Goal: Information Seeking & Learning: Learn about a topic

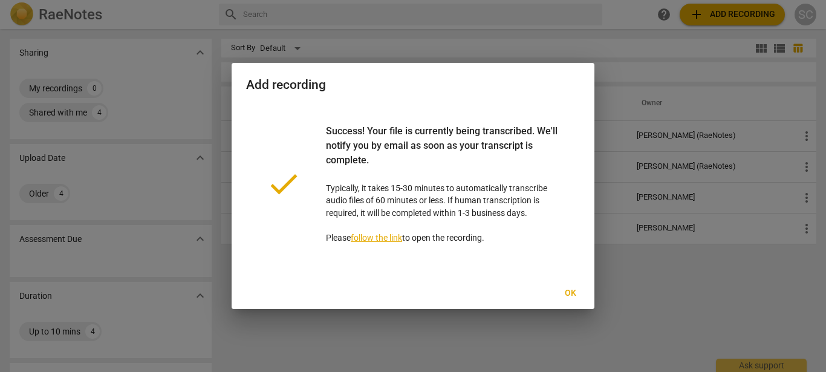
click at [566, 296] on span "Ok" at bounding box center [569, 293] width 19 height 12
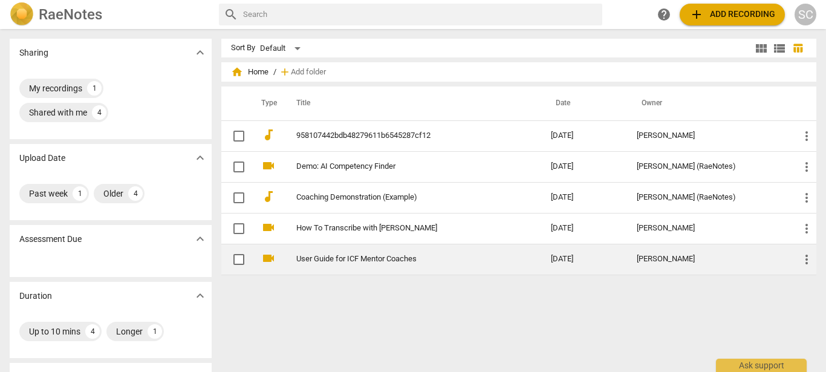
click at [390, 257] on link "User Guide for ICF Mentor Coaches" at bounding box center [401, 258] width 211 height 9
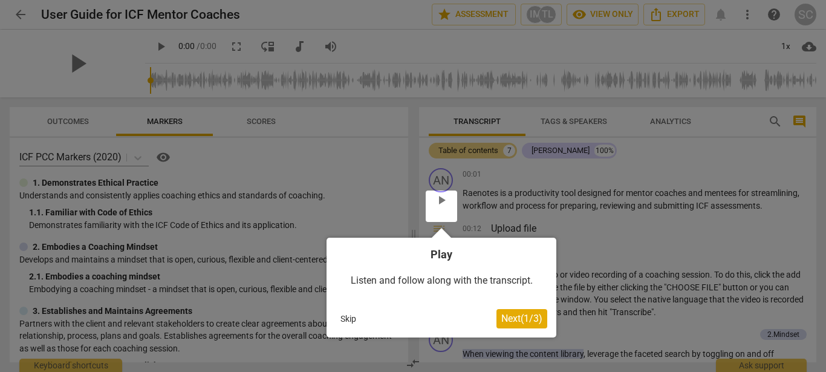
click at [511, 318] on span "Next ( 1 / 3 )" at bounding box center [521, 317] width 41 height 11
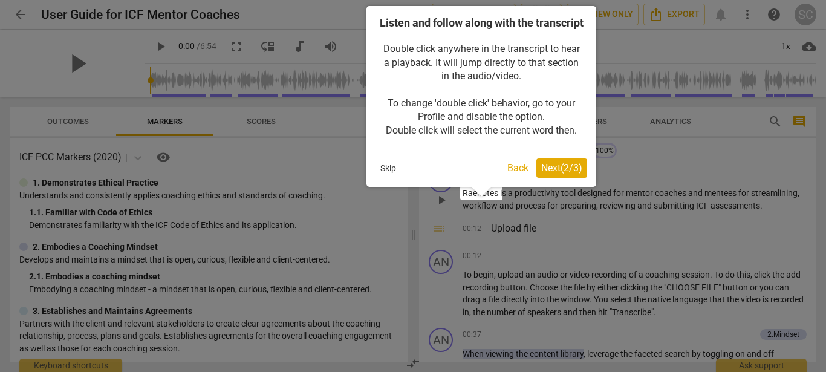
click at [549, 173] on span "Next ( 2 / 3 )" at bounding box center [561, 167] width 41 height 11
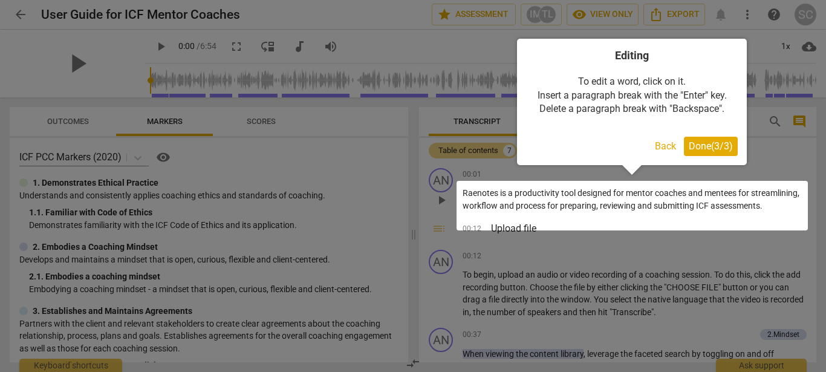
click at [693, 141] on span "Done ( 3 / 3 )" at bounding box center [710, 145] width 44 height 11
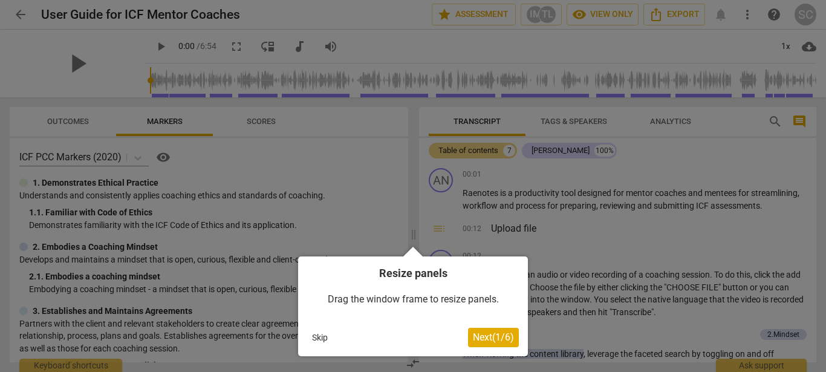
click at [473, 337] on span "Next ( 1 / 6 )" at bounding box center [493, 336] width 41 height 11
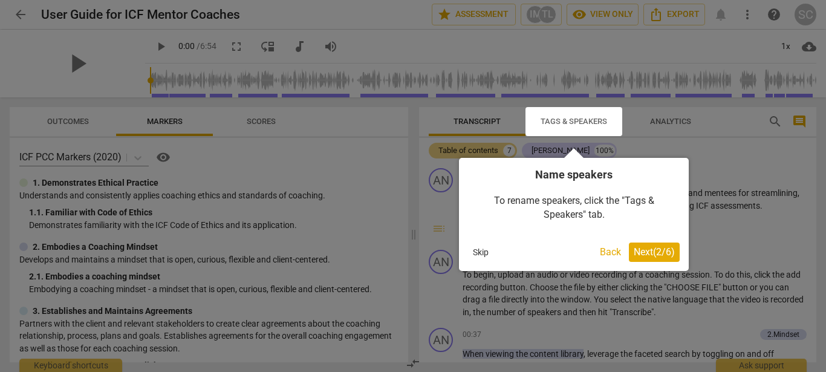
click at [651, 255] on span "Next ( 2 / 6 )" at bounding box center [653, 251] width 41 height 11
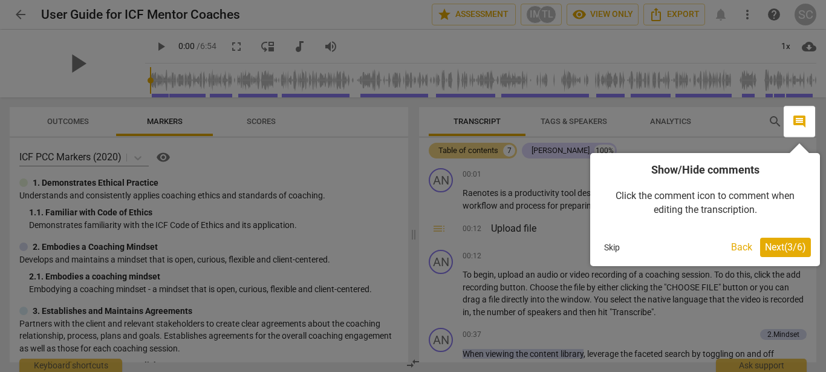
click at [776, 245] on span "Next ( 3 / 6 )" at bounding box center [785, 246] width 41 height 11
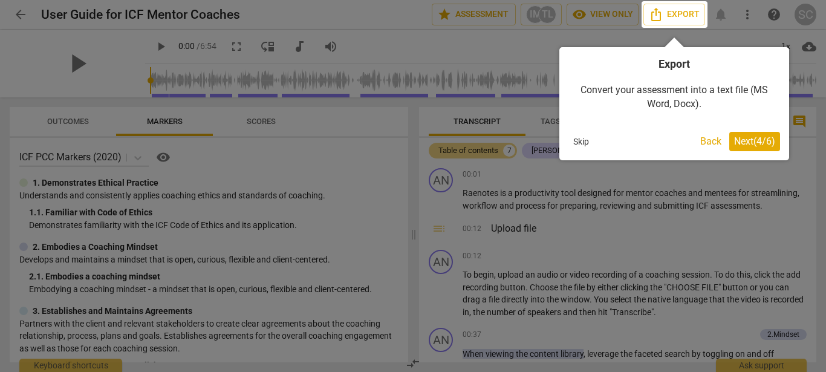
click at [752, 141] on span "Next ( 4 / 6 )" at bounding box center [754, 140] width 41 height 11
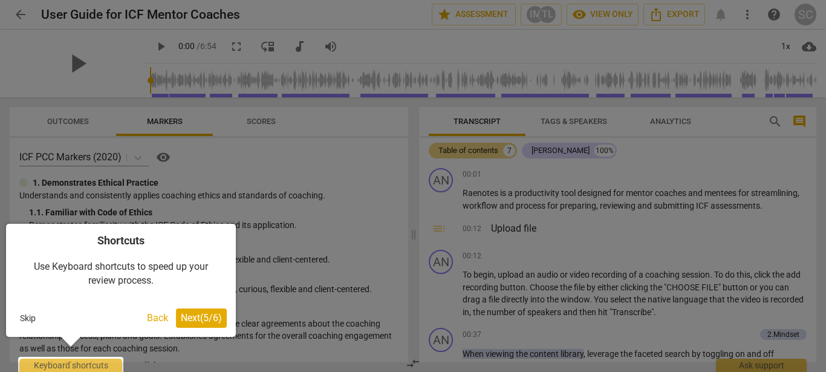
click at [196, 321] on span "Next ( 5 / 6 )" at bounding box center [201, 317] width 41 height 11
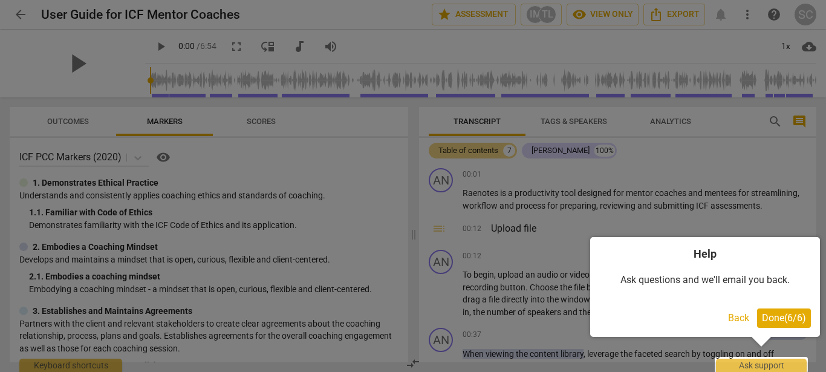
click at [772, 317] on span "Done ( 6 / 6 )" at bounding box center [784, 317] width 44 height 11
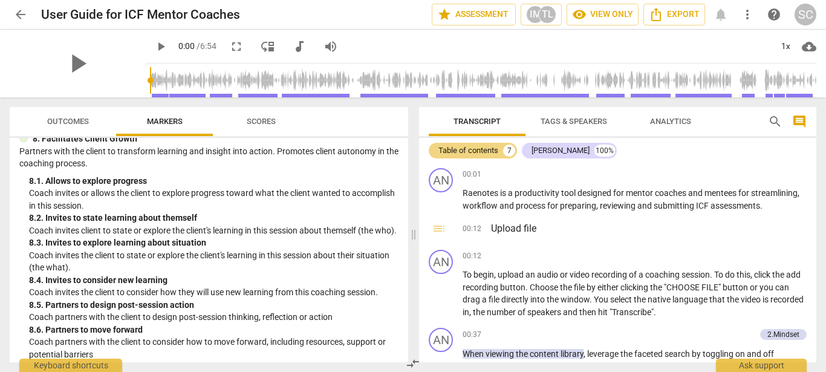
scroll to position [1304, 0]
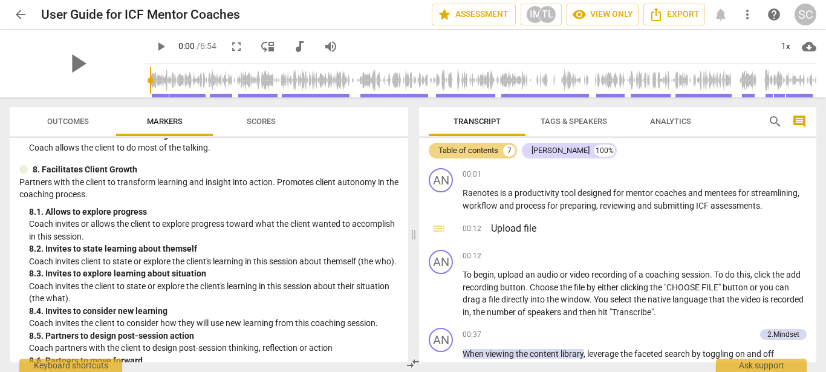
click at [25, 173] on div at bounding box center [23, 169] width 8 height 8
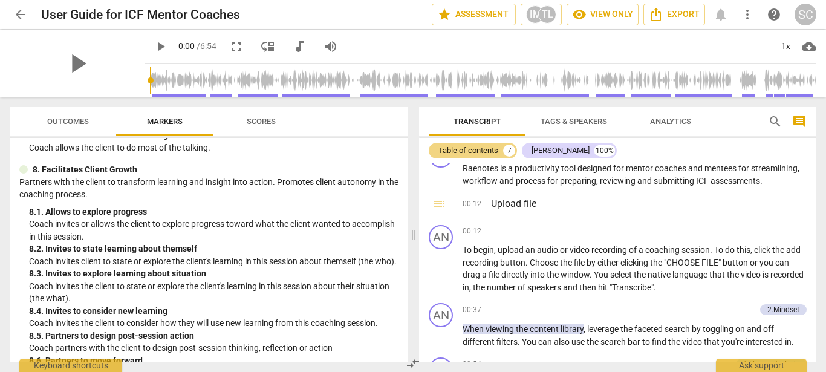
scroll to position [0, 0]
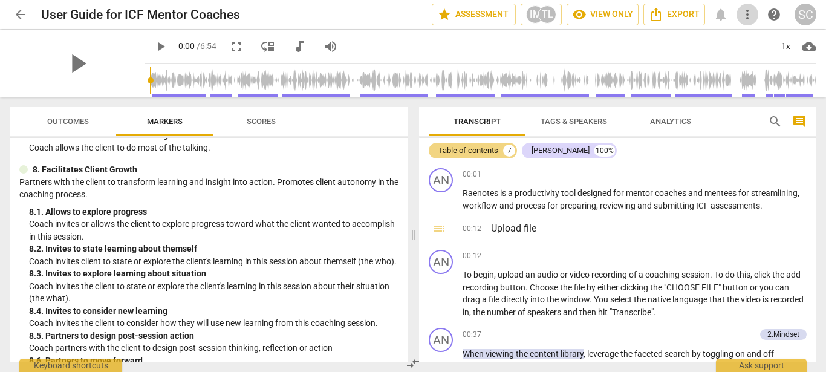
click at [746, 13] on span "more_vert" at bounding box center [747, 14] width 15 height 15
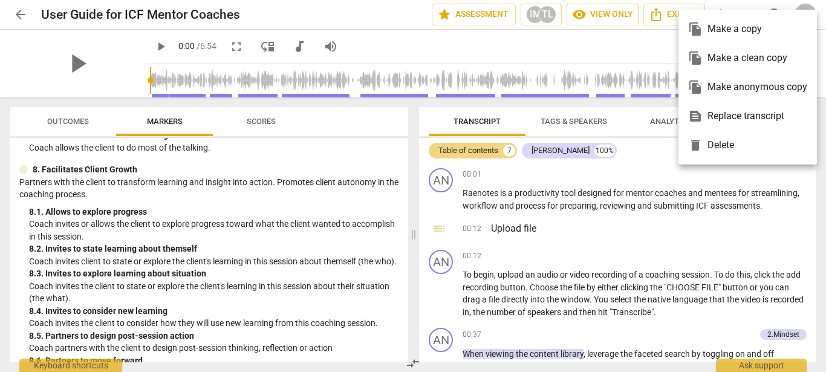
click at [644, 49] on div at bounding box center [413, 186] width 826 height 372
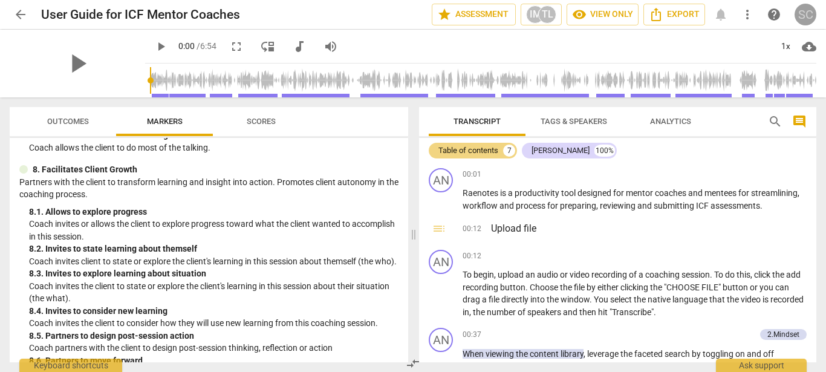
click at [808, 13] on div "SC" at bounding box center [805, 15] width 22 height 22
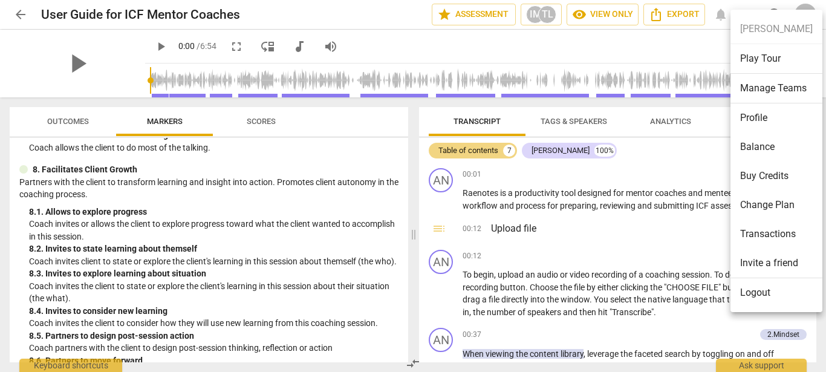
click at [705, 46] on div at bounding box center [413, 186] width 826 height 372
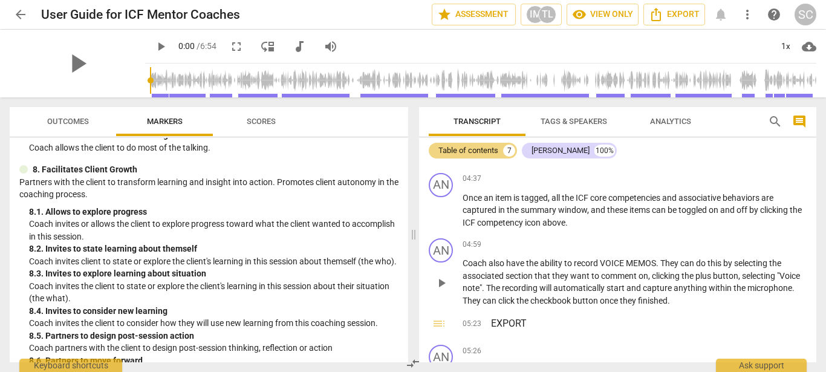
scroll to position [827, 0]
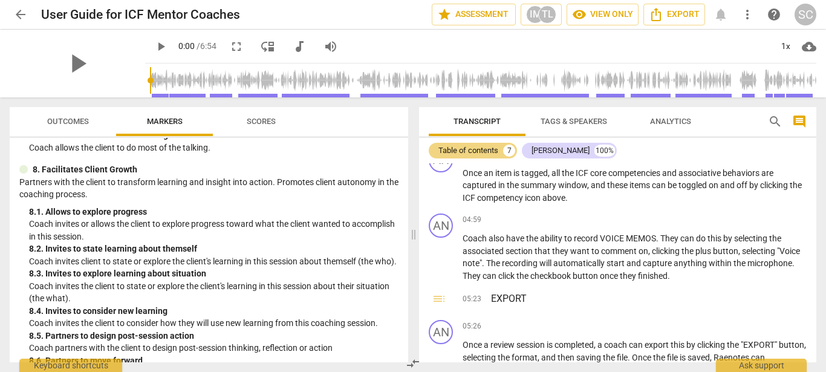
click at [746, 14] on span "more_vert" at bounding box center [747, 14] width 15 height 15
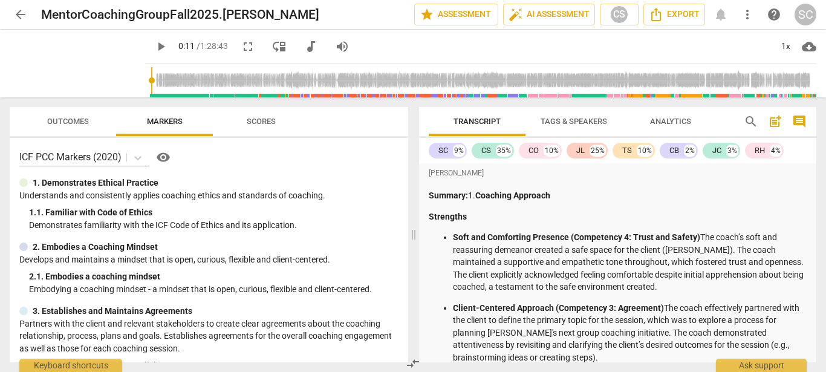
scroll to position [1815, 0]
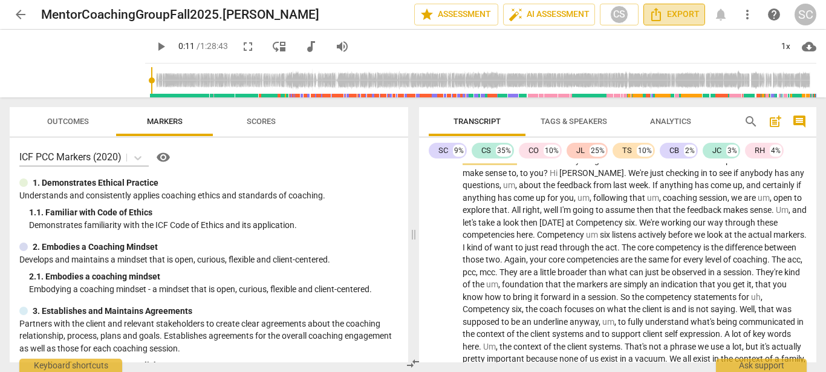
click at [678, 19] on span "Export" at bounding box center [674, 14] width 51 height 15
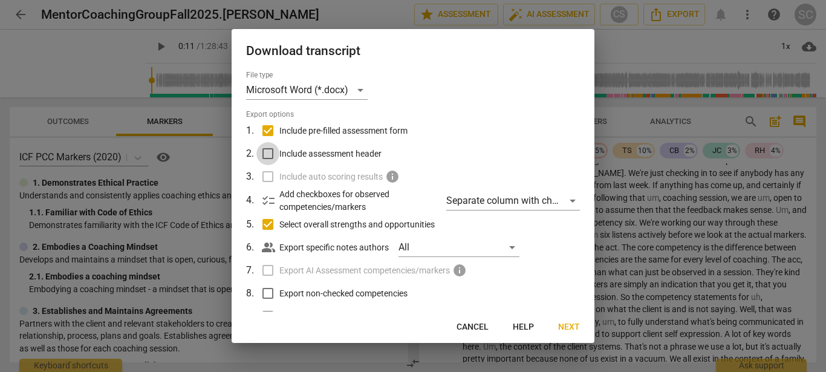
click at [263, 154] on input "Include assessment header" at bounding box center [267, 153] width 23 height 23
checkbox input "true"
click at [569, 326] on span "Next" at bounding box center [569, 327] width 22 height 12
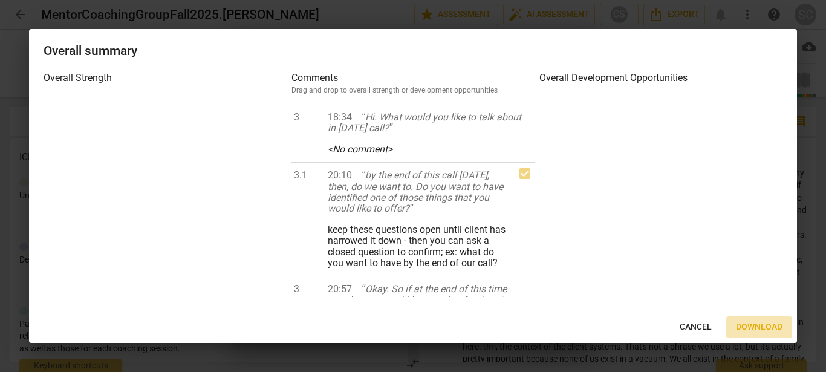
click at [757, 325] on span "Download" at bounding box center [759, 327] width 47 height 12
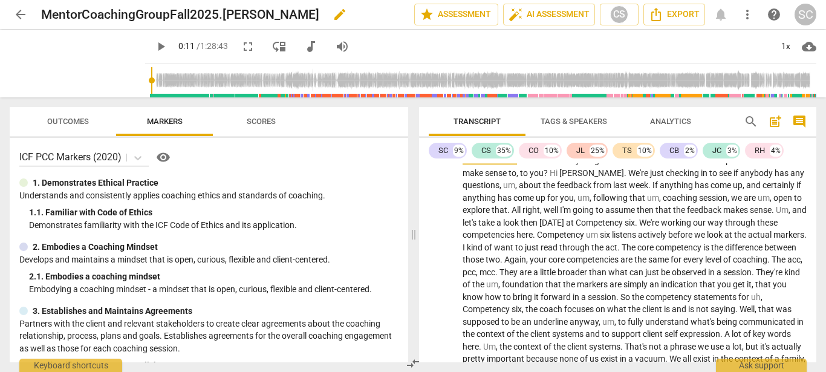
click at [359, 18] on div "MentorCoachingGroupFall2025.Sandy edit" at bounding box center [222, 15] width 363 height 22
click at [747, 12] on span "more_vert" at bounding box center [747, 14] width 15 height 15
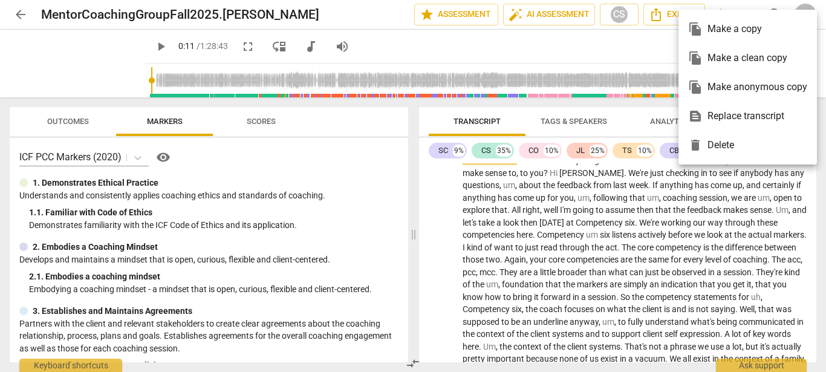
click at [631, 40] on div at bounding box center [413, 186] width 826 height 372
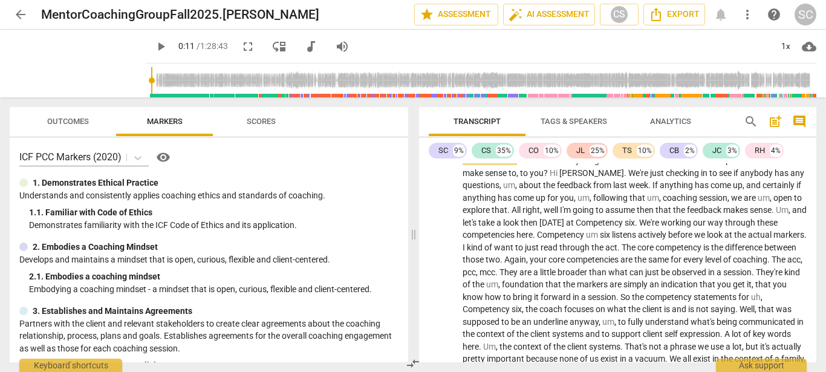
click at [774, 123] on span "post_add" at bounding box center [775, 121] width 15 height 15
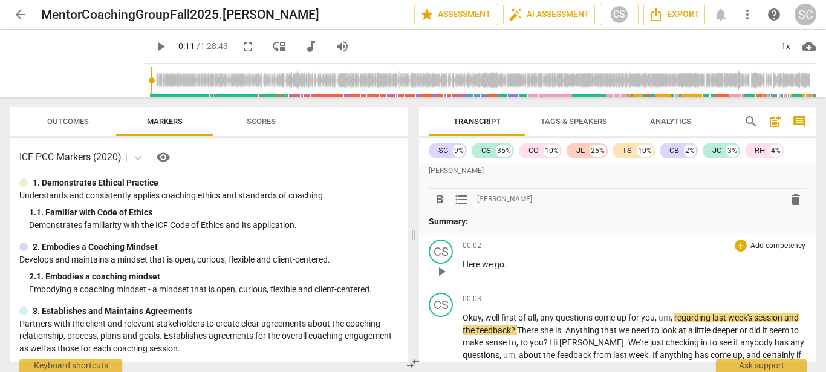
scroll to position [1759, 0]
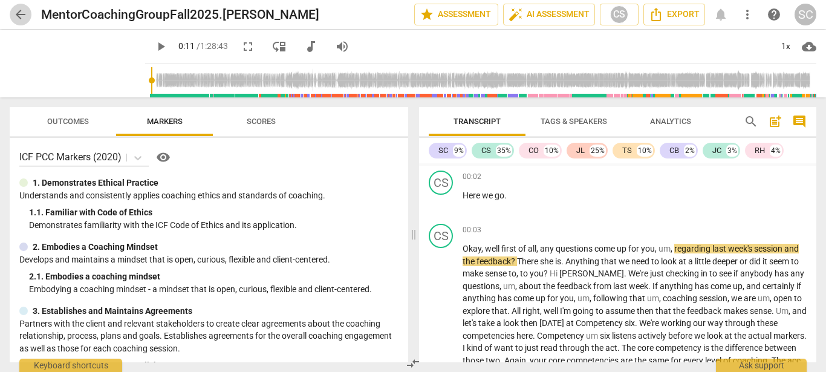
click at [19, 16] on span "arrow_back" at bounding box center [20, 14] width 15 height 15
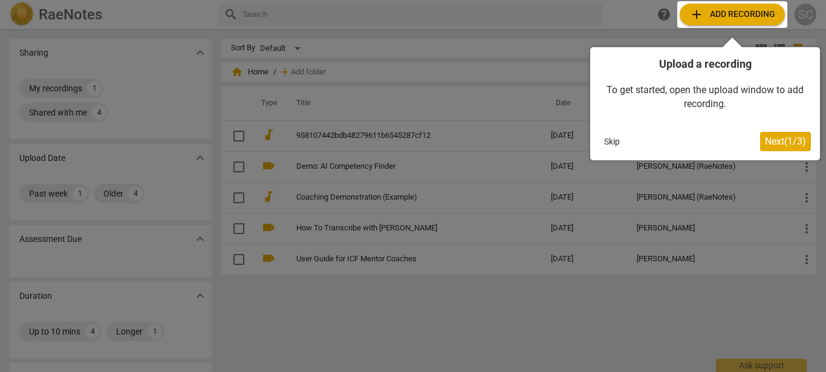
click at [741, 16] on div at bounding box center [732, 14] width 110 height 27
click at [781, 141] on span "Next ( 1 / 3 )" at bounding box center [785, 140] width 41 height 11
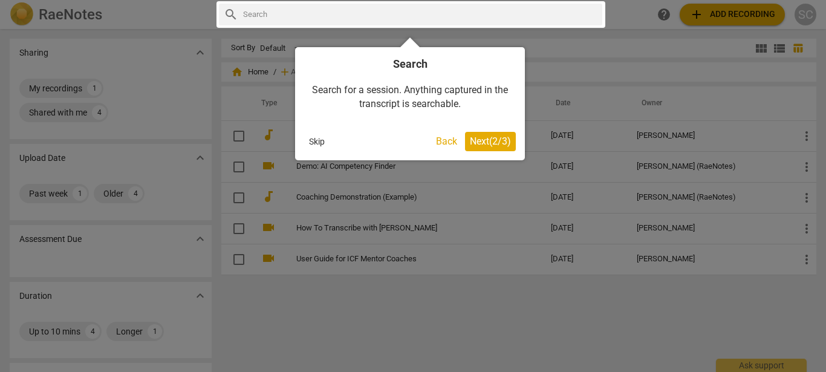
click at [487, 143] on span "Next ( 2 / 3 )" at bounding box center [490, 140] width 41 height 11
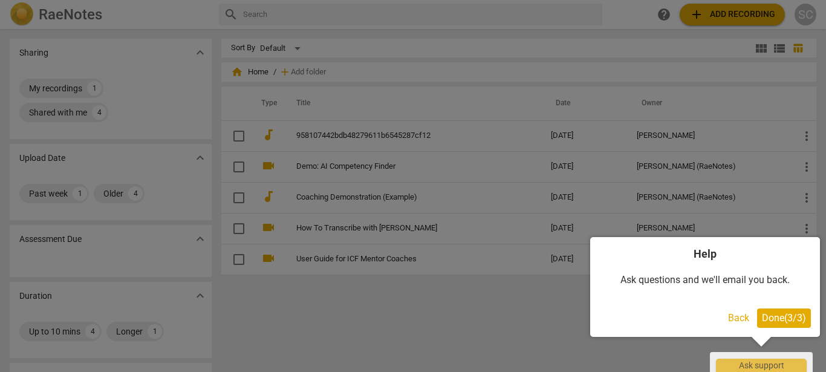
click at [785, 321] on span "Done ( 3 / 3 )" at bounding box center [784, 317] width 44 height 11
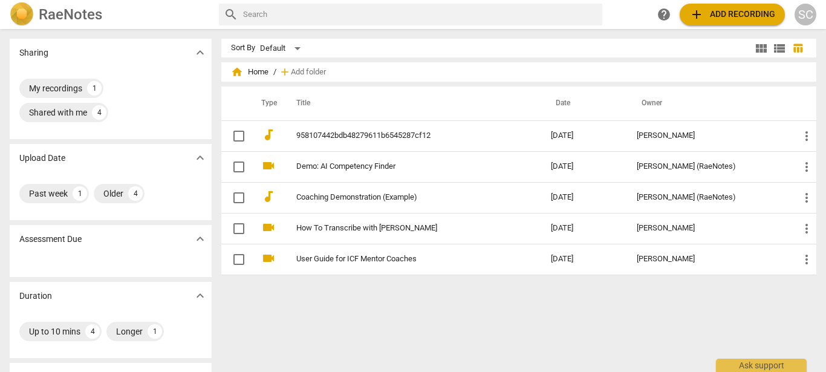
click at [699, 18] on span "add" at bounding box center [696, 14] width 15 height 15
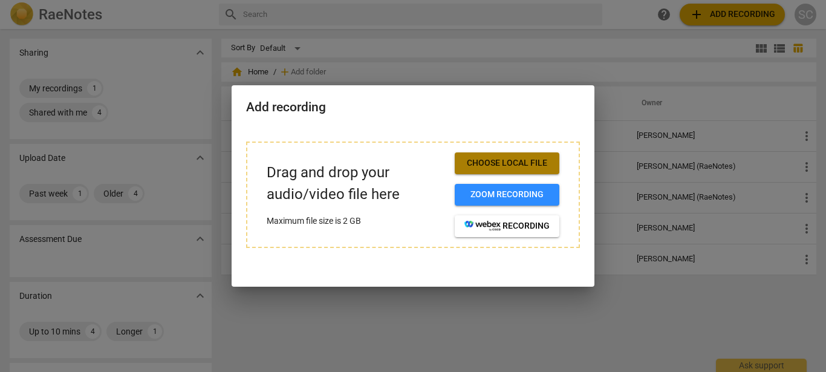
click at [500, 164] on span "Choose local file" at bounding box center [506, 163] width 85 height 12
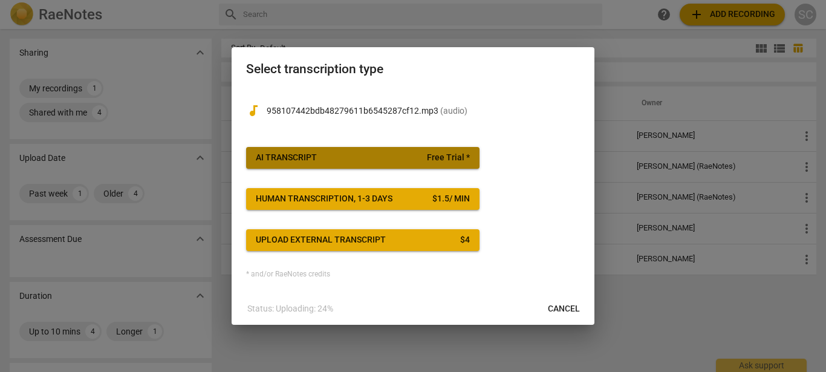
click at [390, 158] on span "AI Transcript Free Trial *" at bounding box center [363, 158] width 214 height 12
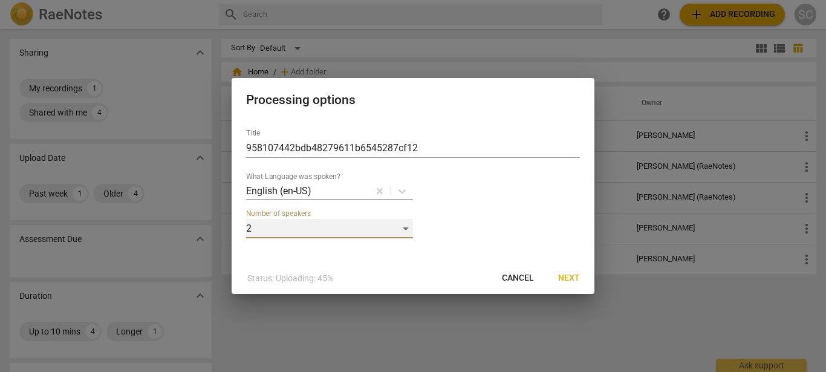
click at [406, 230] on div "2" at bounding box center [329, 228] width 167 height 19
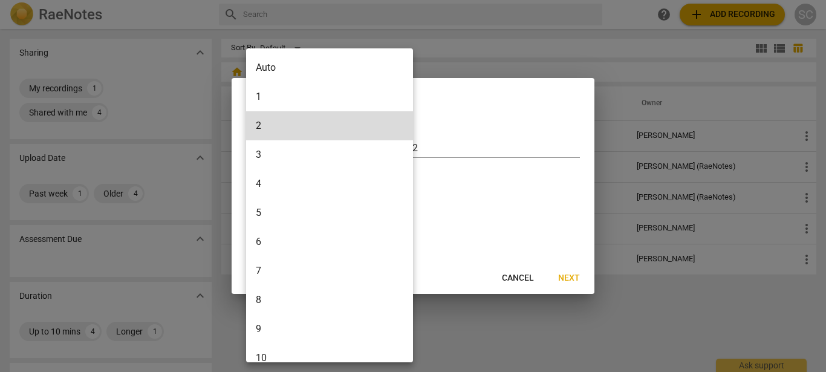
click at [358, 239] on li "6" at bounding box center [332, 241] width 172 height 29
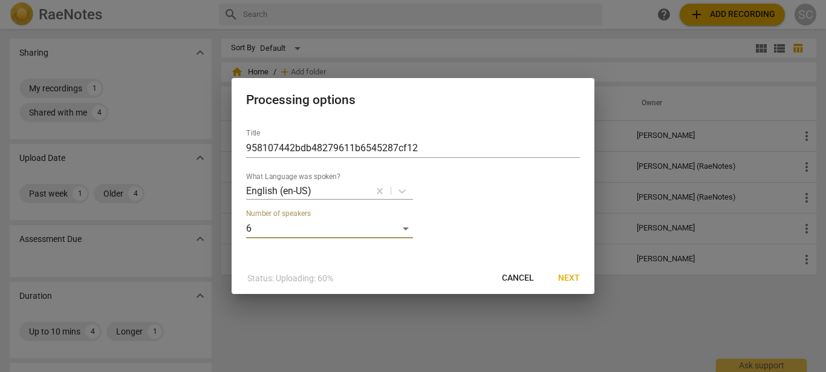
click at [570, 279] on span "Next" at bounding box center [569, 278] width 22 height 12
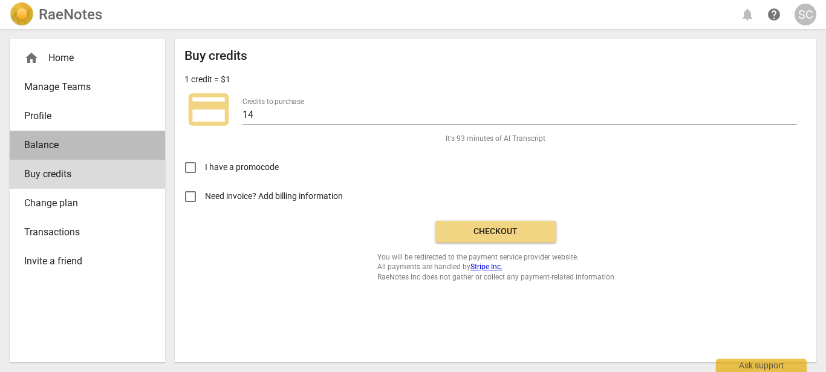
click at [62, 152] on span "Balance" at bounding box center [82, 145] width 117 height 15
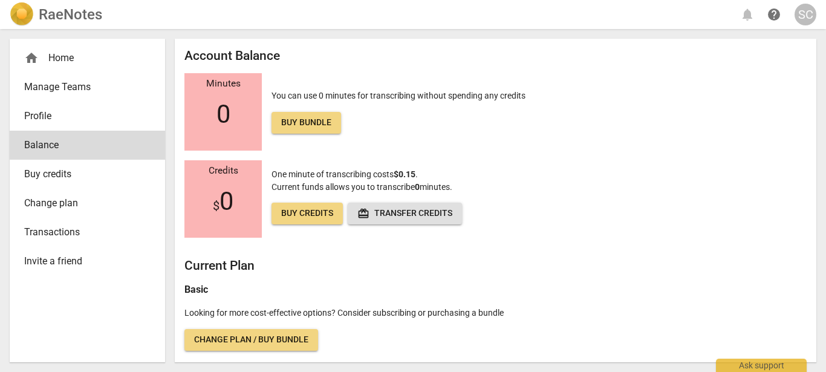
click at [86, 117] on span "Profile" at bounding box center [82, 116] width 117 height 15
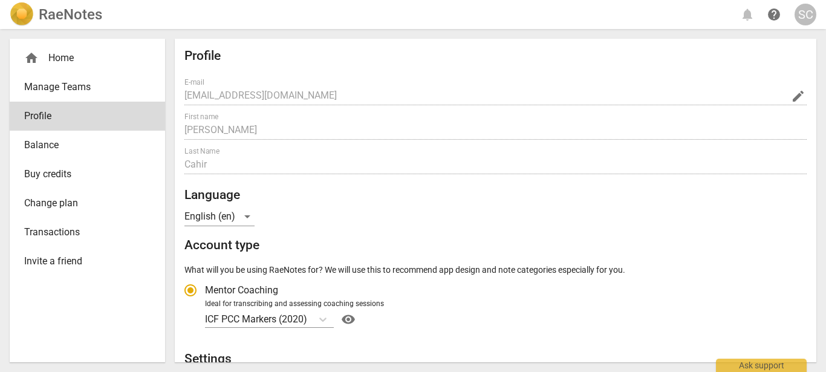
radio input "false"
click at [45, 236] on span "Transactions" at bounding box center [82, 232] width 117 height 15
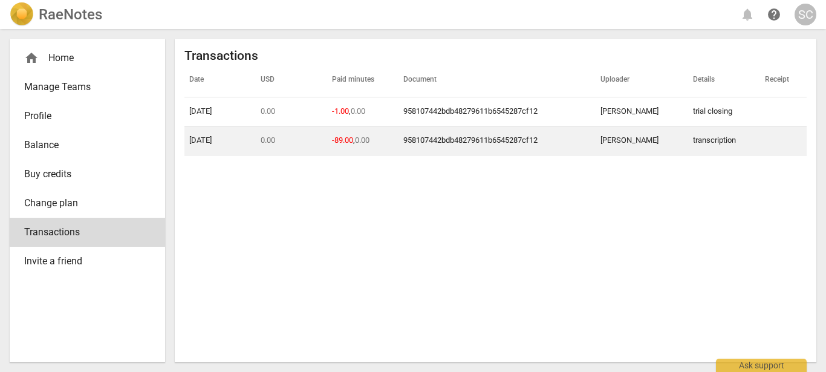
click at [537, 142] on link "958107442bdb48279611b6545287cf12" at bounding box center [470, 139] width 134 height 9
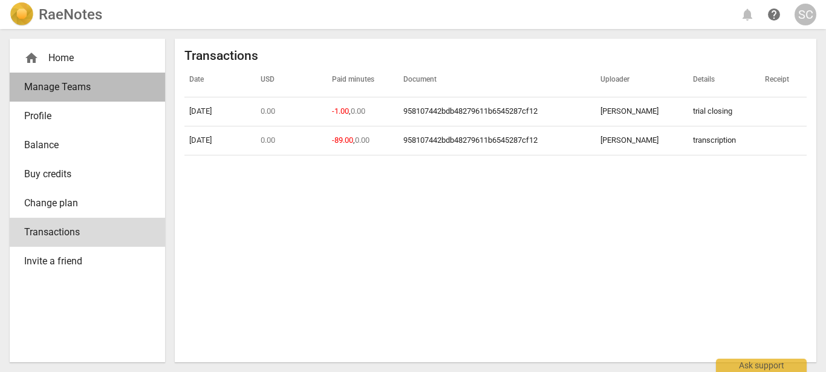
click at [80, 88] on span "Manage Teams" at bounding box center [82, 87] width 117 height 15
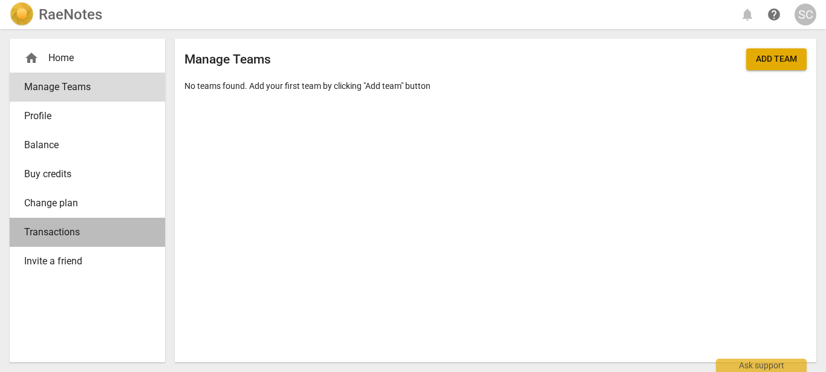
click at [52, 230] on span "Transactions" at bounding box center [82, 232] width 117 height 15
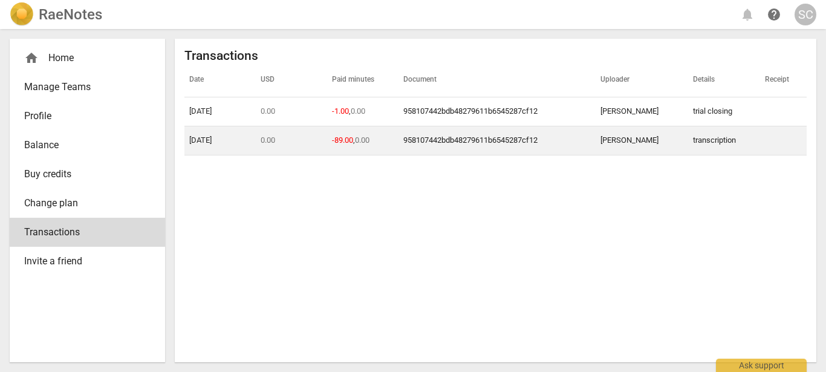
click at [508, 137] on link "958107442bdb48279611b6545287cf12" at bounding box center [470, 139] width 134 height 9
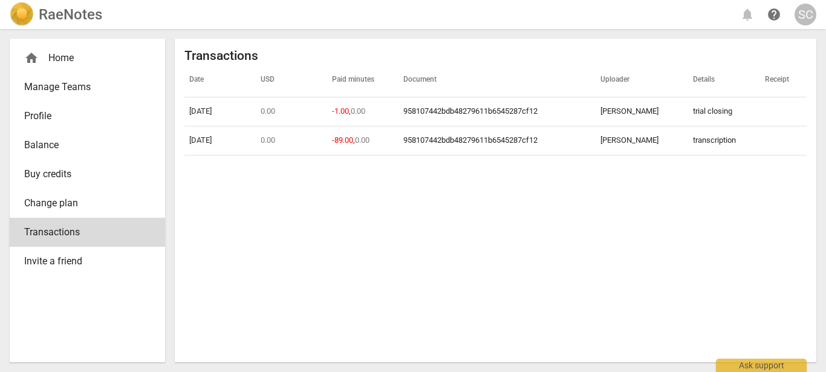
click at [59, 60] on div "home Home" at bounding box center [82, 58] width 117 height 15
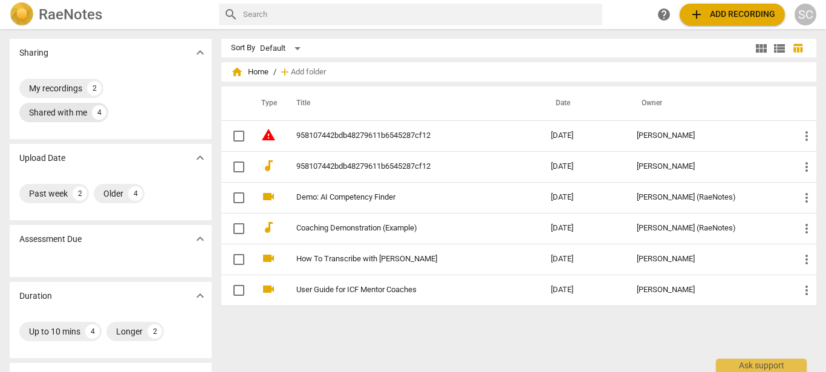
click at [74, 112] on div "Shared with me" at bounding box center [58, 112] width 58 height 12
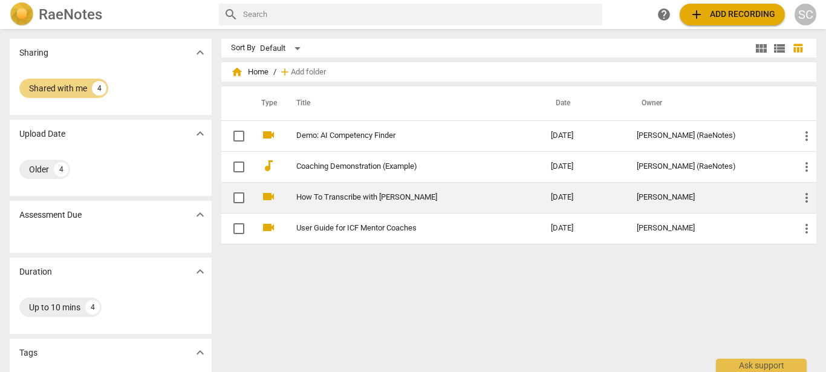
click at [411, 199] on link "How To Transcribe with RaeNotes" at bounding box center [401, 197] width 211 height 9
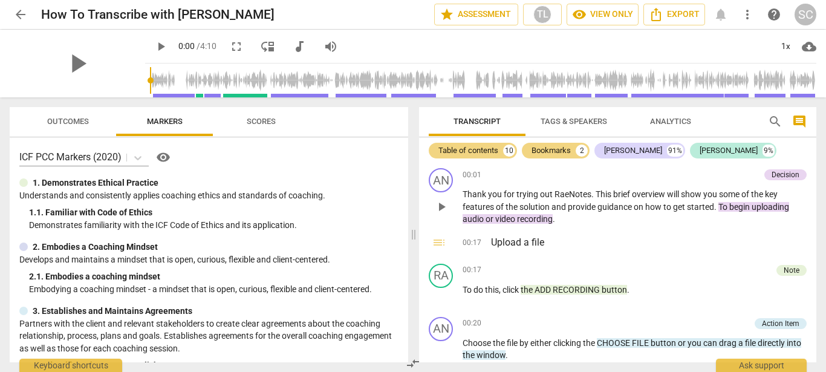
click at [743, 204] on span "begin" at bounding box center [740, 207] width 22 height 10
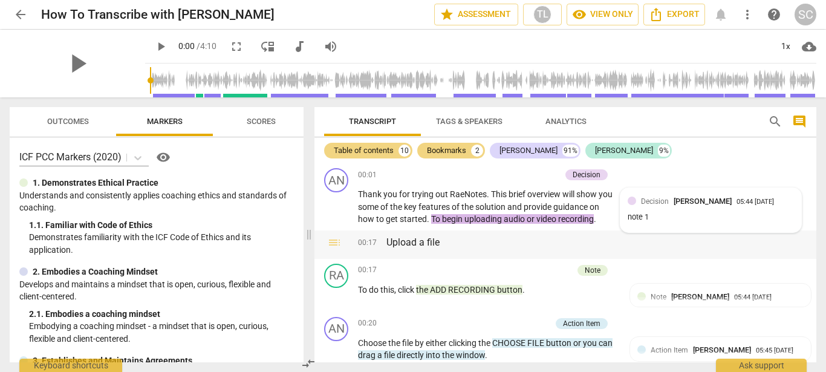
scroll to position [69, 0]
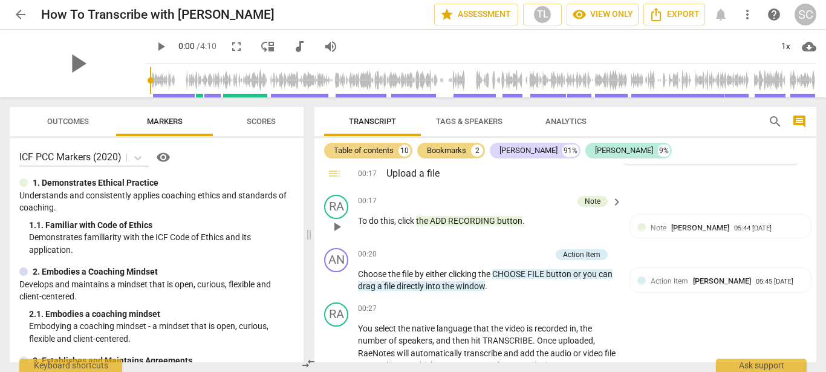
click at [502, 220] on span "button" at bounding box center [509, 221] width 25 height 10
click at [500, 221] on span "button" at bounding box center [509, 221] width 25 height 10
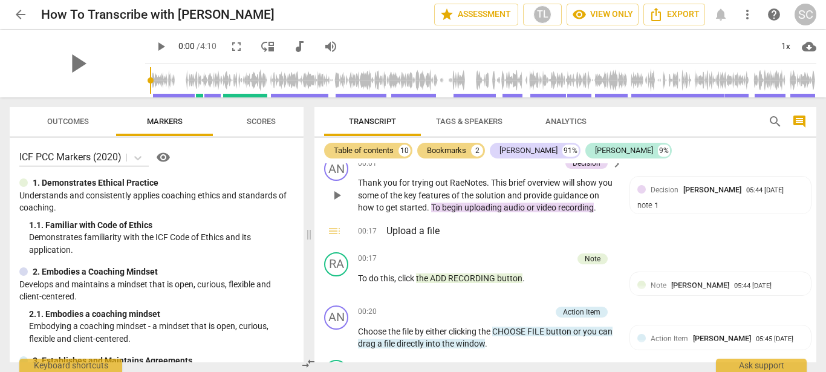
scroll to position [0, 0]
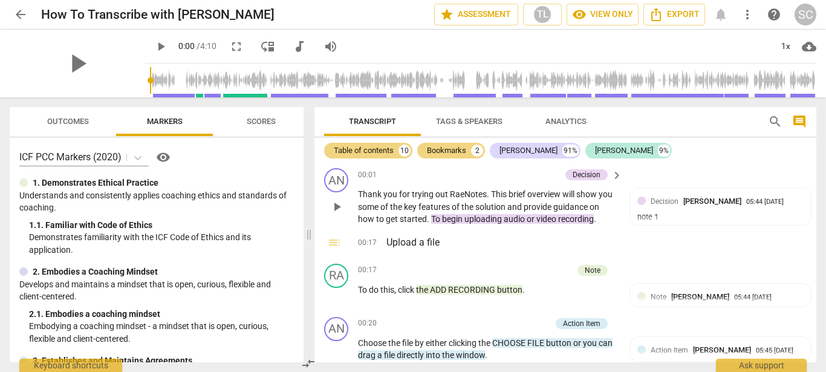
click at [504, 219] on span "uploading" at bounding box center [483, 219] width 39 height 10
click at [616, 175] on span "keyboard_arrow_right" at bounding box center [616, 175] width 15 height 15
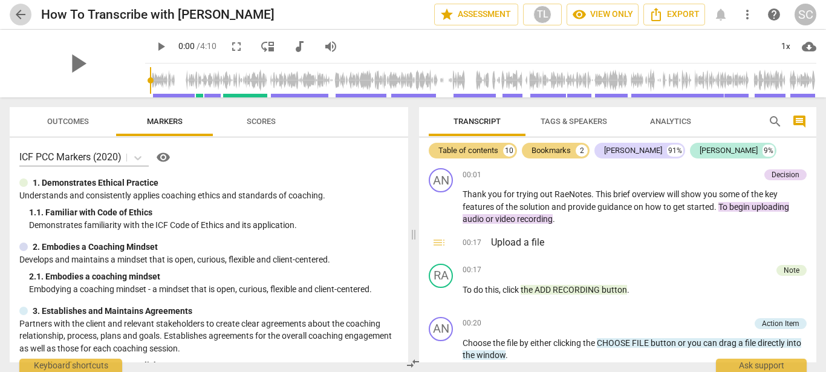
click at [21, 13] on span "arrow_back" at bounding box center [20, 14] width 15 height 15
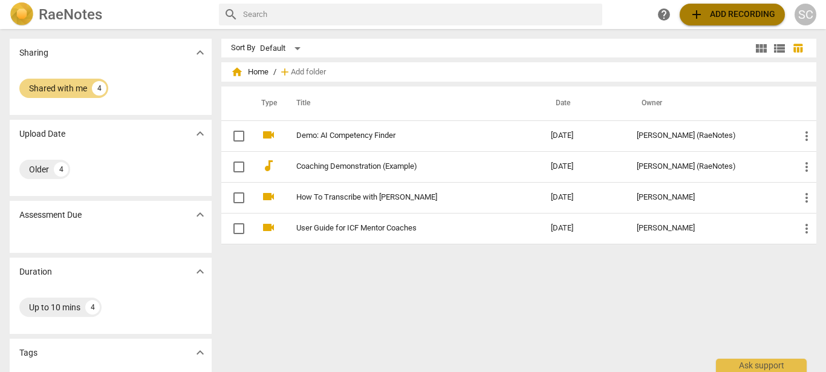
click at [699, 16] on span "add" at bounding box center [696, 14] width 15 height 15
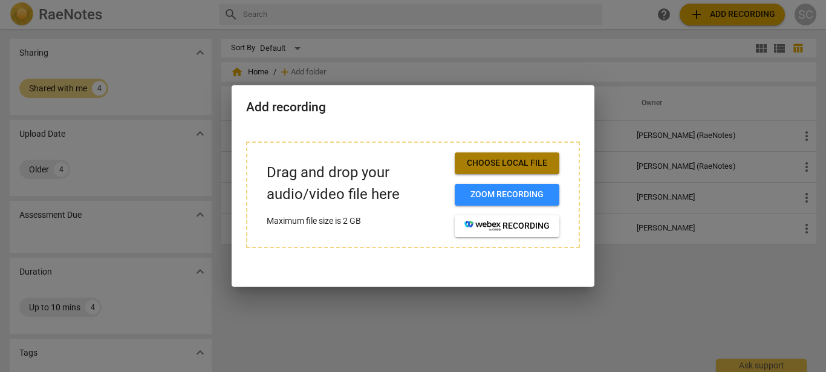
click at [516, 160] on span "Choose local file" at bounding box center [506, 163] width 85 height 12
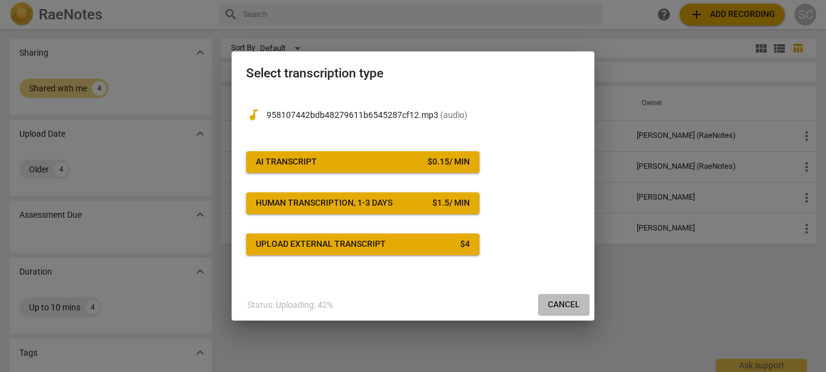
click at [568, 308] on span "Cancel" at bounding box center [564, 305] width 32 height 12
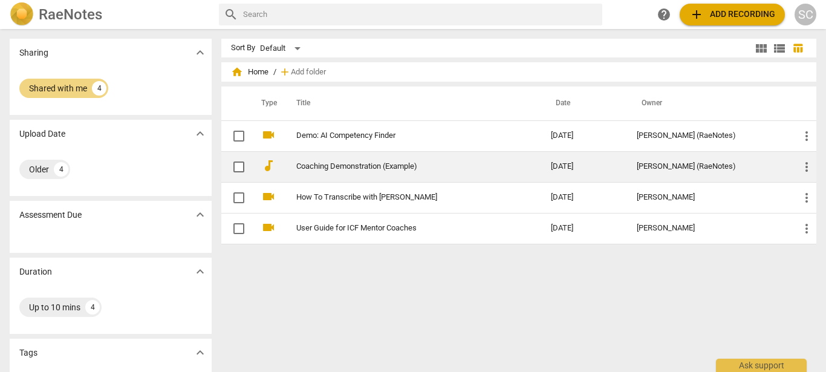
click at [390, 163] on link "Coaching Demonstration (Example)" at bounding box center [401, 166] width 211 height 9
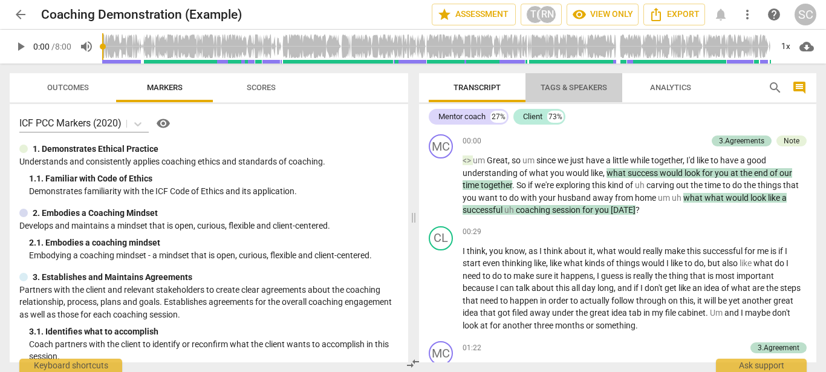
click at [544, 88] on span "Tags & Speakers" at bounding box center [573, 87] width 66 height 9
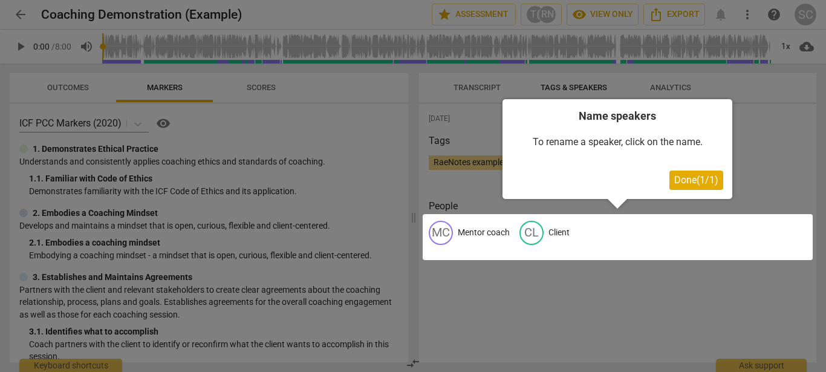
click at [695, 182] on span "Done ( 1 / 1 )" at bounding box center [696, 179] width 44 height 11
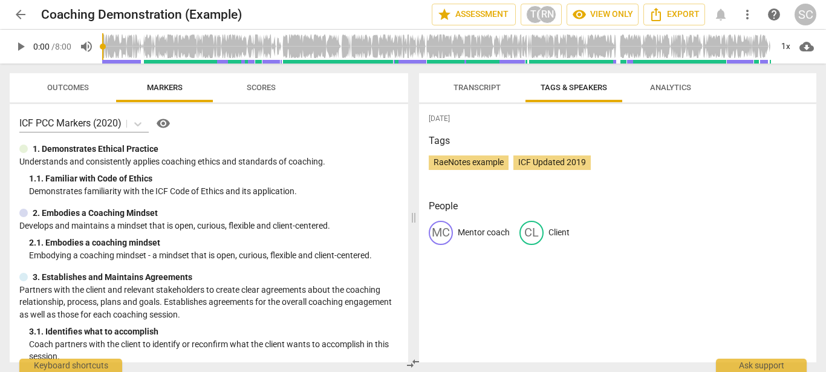
click at [660, 88] on span "Analytics" at bounding box center [670, 87] width 41 height 9
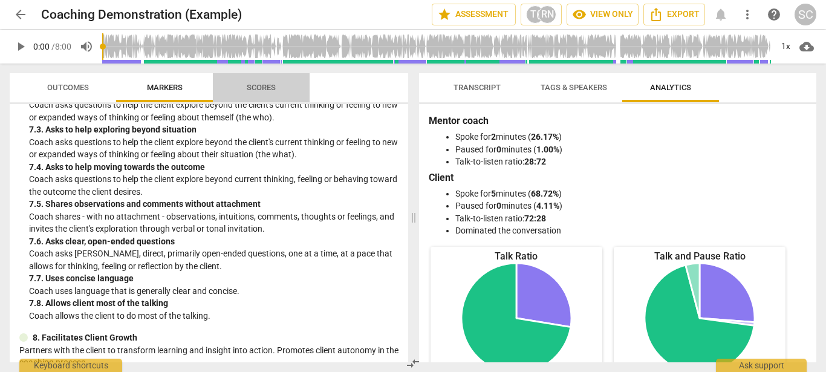
click at [254, 88] on span "Scores" at bounding box center [261, 87] width 29 height 9
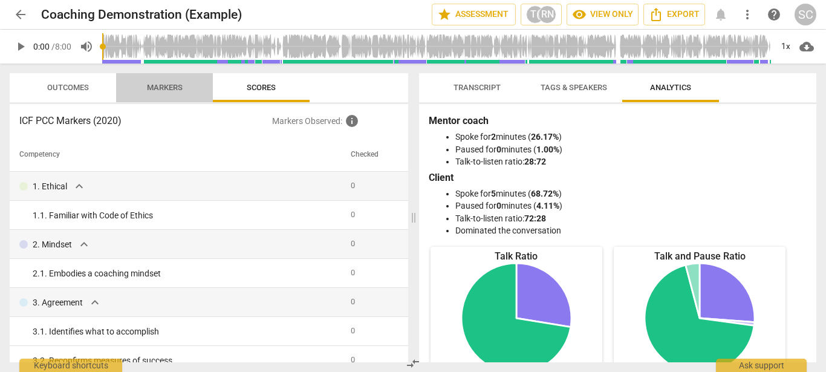
click at [169, 88] on span "Markers" at bounding box center [165, 87] width 36 height 9
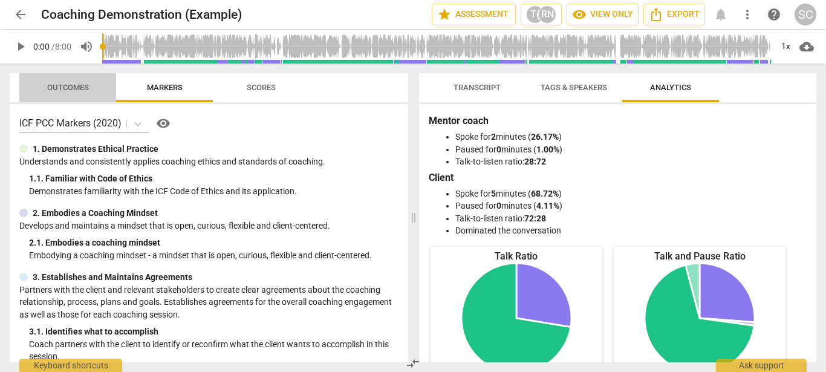
click at [74, 85] on span "Outcomes" at bounding box center [68, 87] width 42 height 9
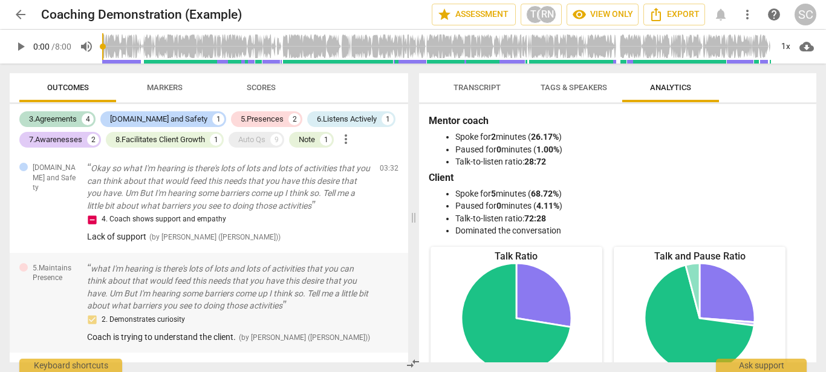
scroll to position [620, 0]
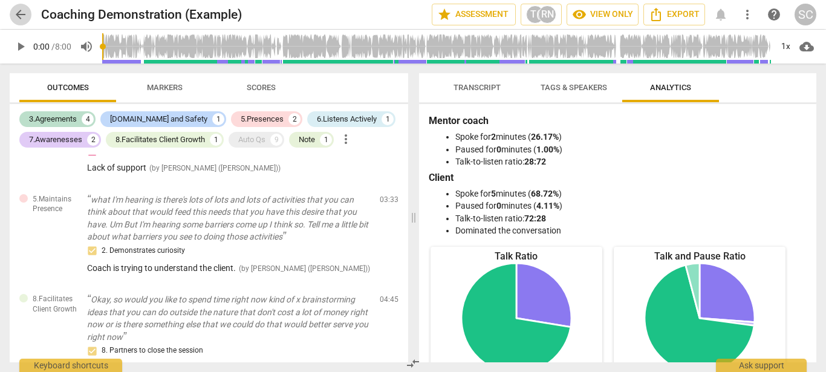
click at [22, 15] on span "arrow_back" at bounding box center [20, 14] width 15 height 15
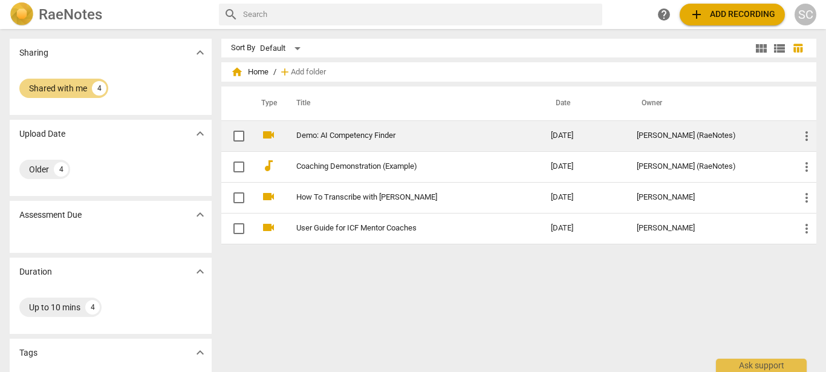
click at [342, 137] on link "Demo: AI Competency Finder" at bounding box center [401, 135] width 211 height 9
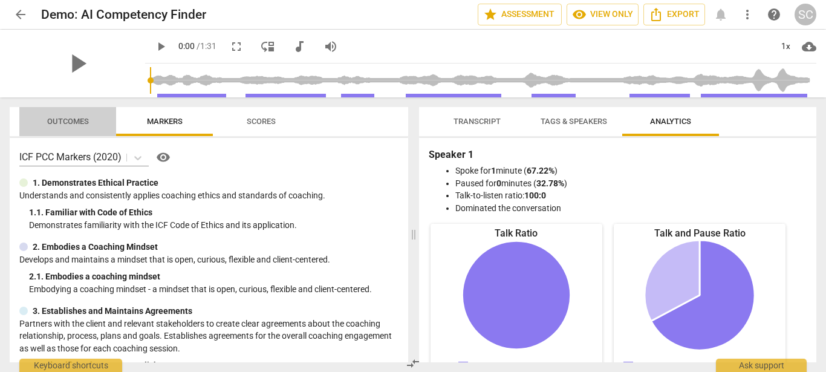
click at [73, 123] on span "Outcomes" at bounding box center [68, 121] width 42 height 9
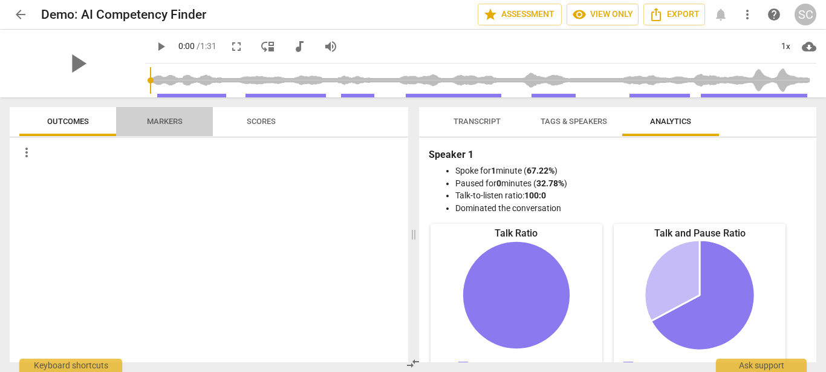
click at [163, 121] on span "Markers" at bounding box center [165, 121] width 36 height 9
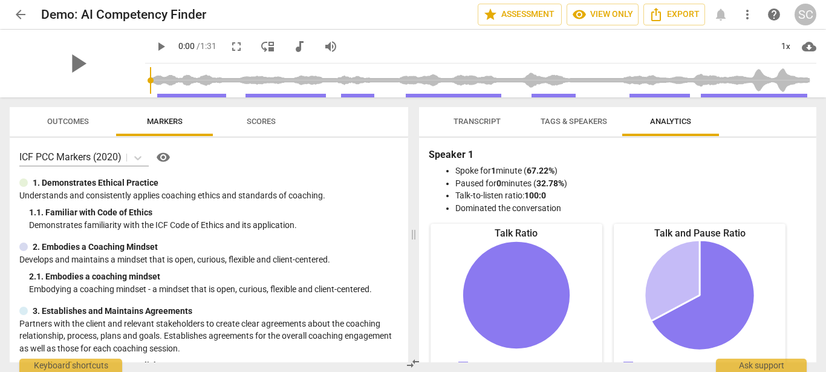
click at [262, 122] on span "Scores" at bounding box center [261, 121] width 29 height 9
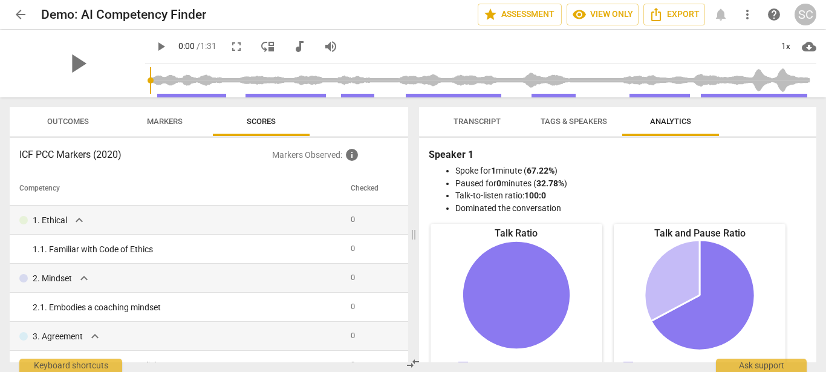
click at [569, 123] on span "Tags & Speakers" at bounding box center [573, 121] width 66 height 9
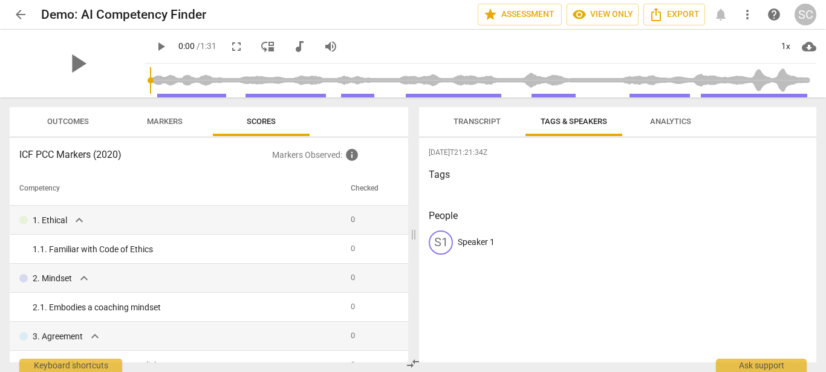
click at [467, 123] on span "Transcript" at bounding box center [476, 121] width 47 height 9
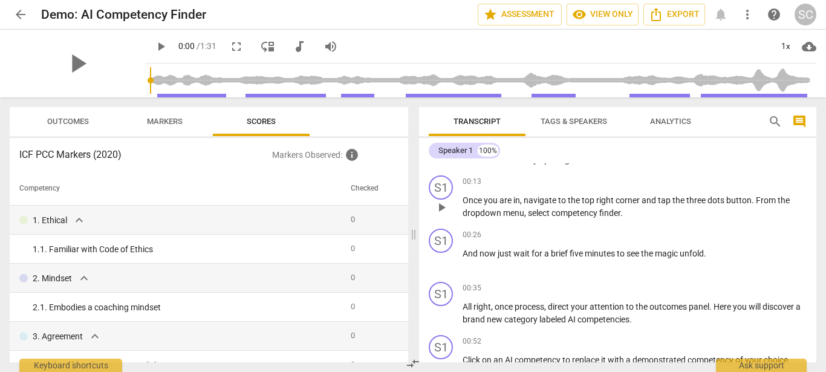
scroll to position [69, 0]
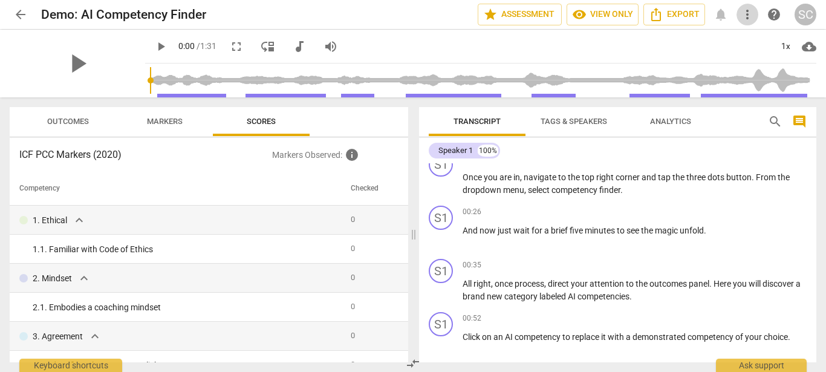
click at [748, 13] on span "more_vert" at bounding box center [747, 14] width 15 height 15
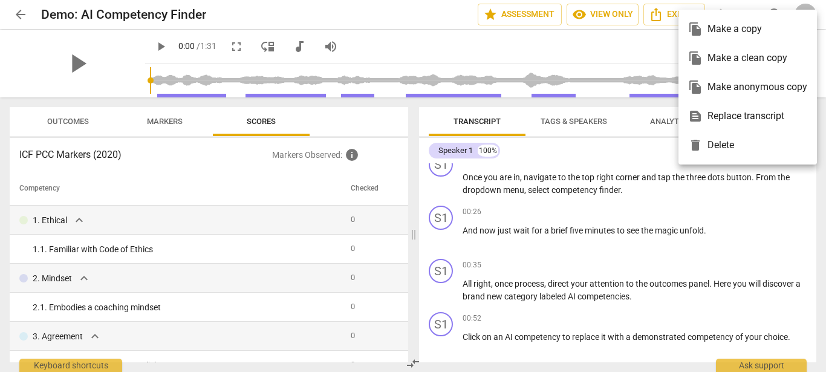
click at [742, 218] on div at bounding box center [413, 186] width 826 height 372
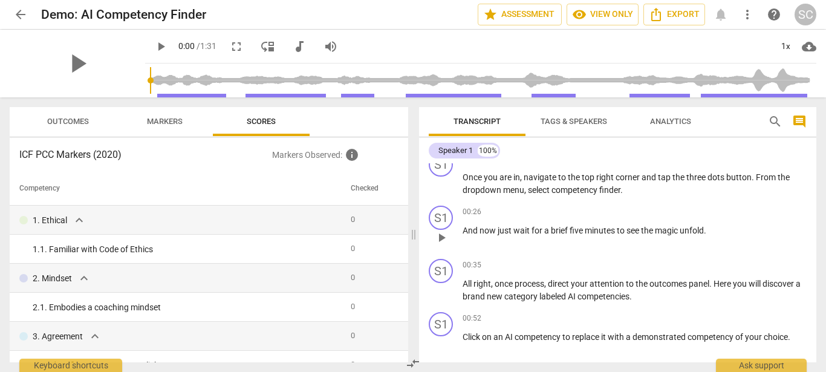
scroll to position [0, 0]
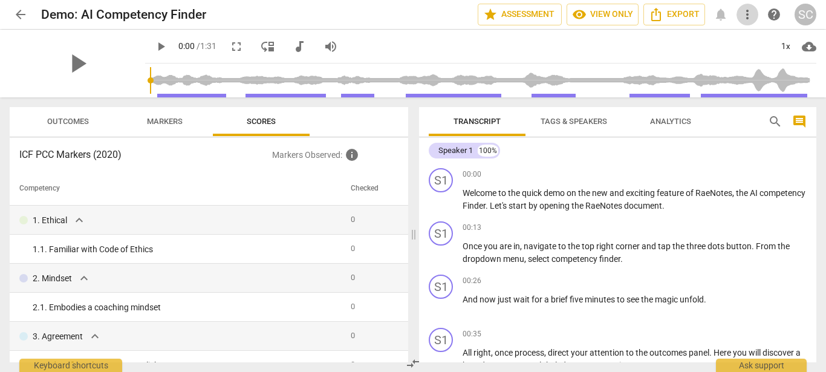
click at [748, 16] on span "more_vert" at bounding box center [747, 14] width 15 height 15
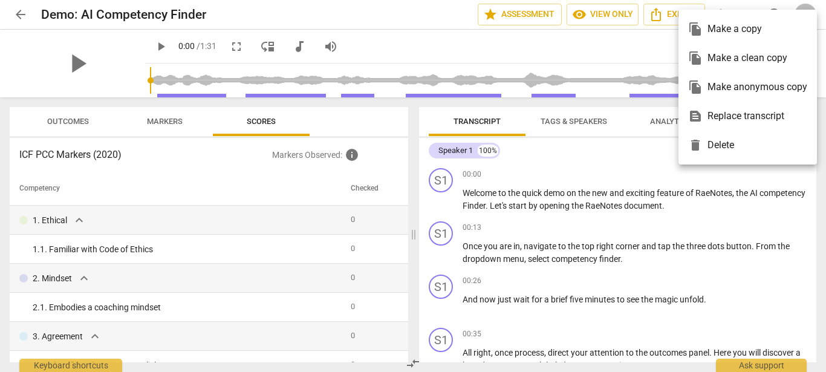
click at [652, 53] on div at bounding box center [413, 186] width 826 height 372
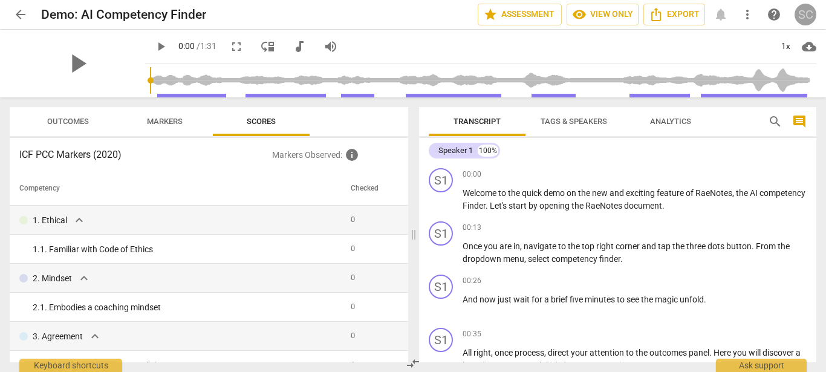
click at [800, 19] on div "SC" at bounding box center [805, 15] width 22 height 22
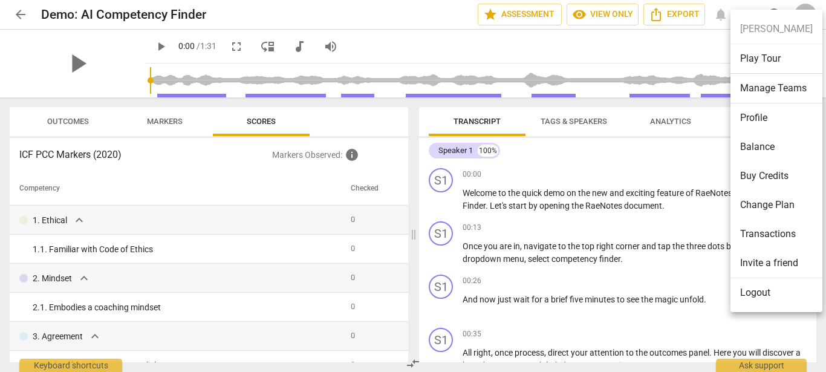
click at [690, 50] on div at bounding box center [413, 186] width 826 height 372
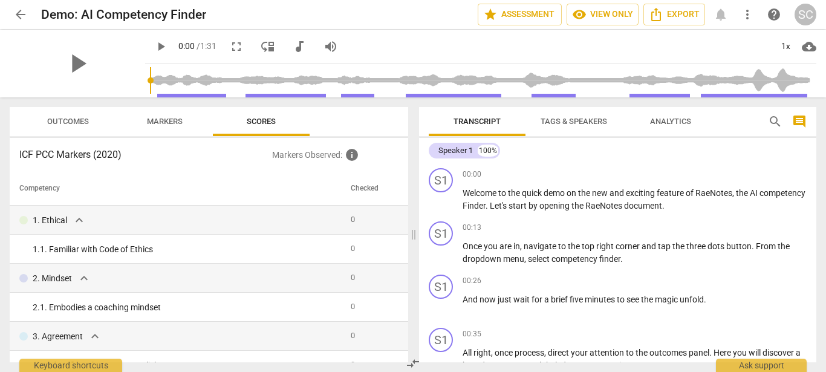
click at [798, 15] on div "SC" at bounding box center [805, 15] width 22 height 22
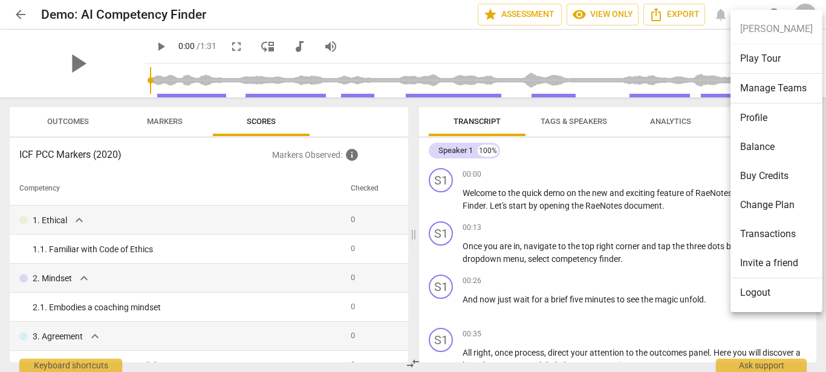
click at [771, 57] on li "Play Tour" at bounding box center [776, 59] width 92 height 30
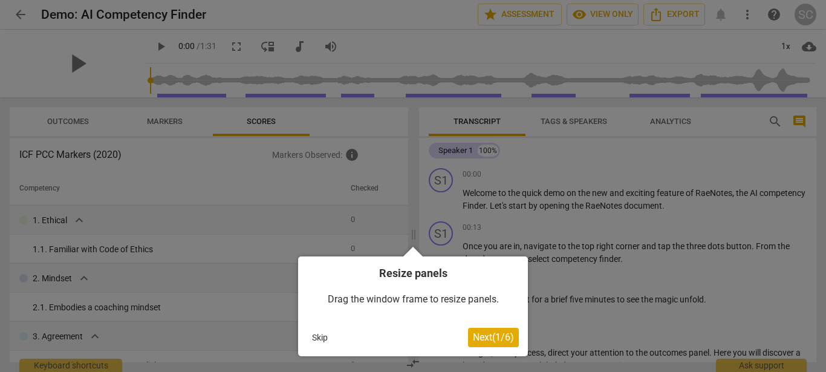
click at [476, 335] on span "Next ( 1 / 6 )" at bounding box center [493, 336] width 41 height 11
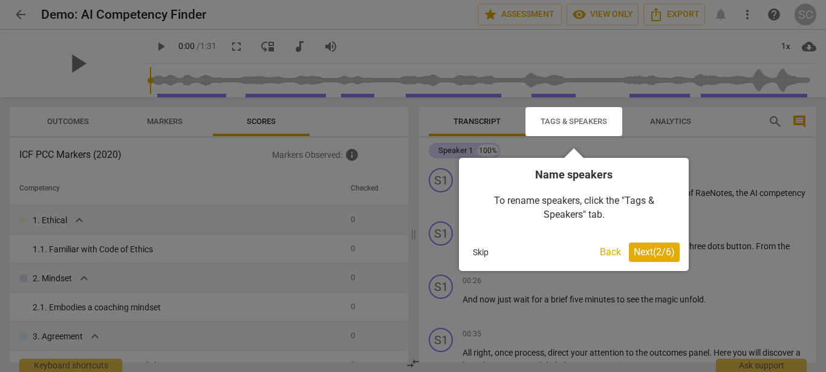
click at [636, 256] on span "Next ( 2 / 6 )" at bounding box center [653, 251] width 41 height 11
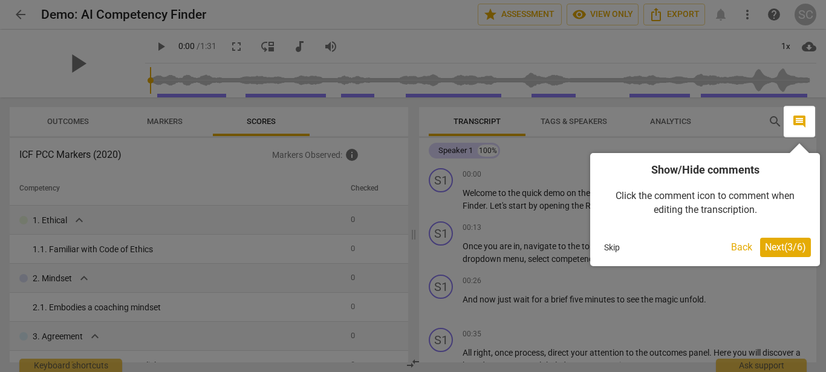
click at [760, 249] on button "Next ( 3 / 6 )" at bounding box center [785, 247] width 51 height 19
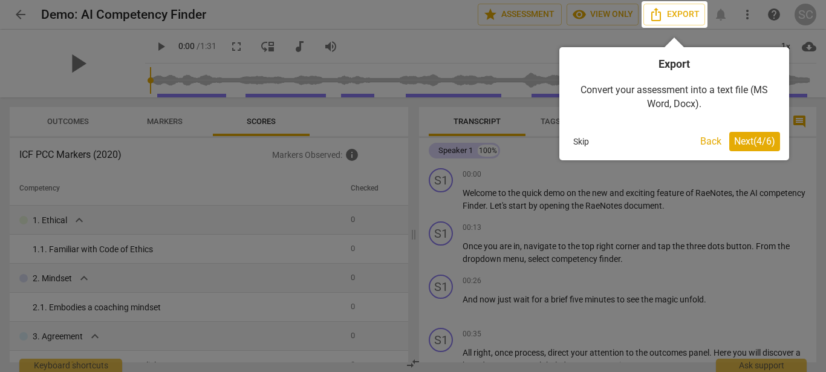
click at [740, 142] on span "Next ( 4 / 6 )" at bounding box center [754, 140] width 41 height 11
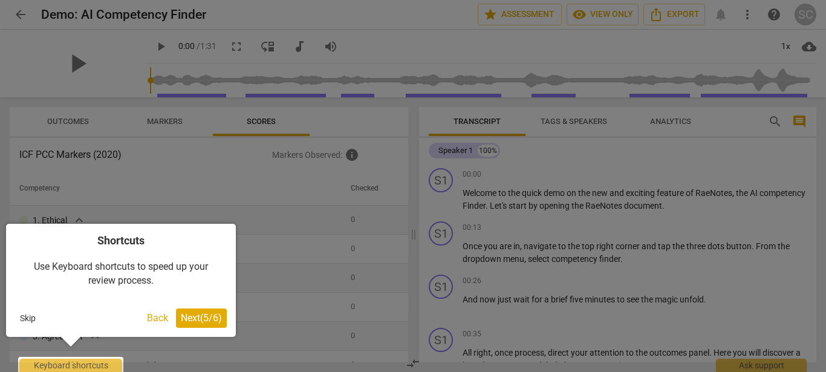
click at [193, 317] on span "Next ( 5 / 6 )" at bounding box center [201, 317] width 41 height 11
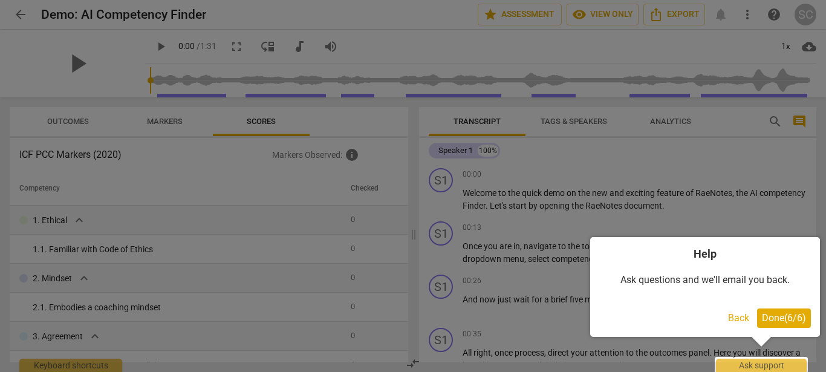
click at [785, 311] on button "Done ( 6 / 6 )" at bounding box center [784, 317] width 54 height 19
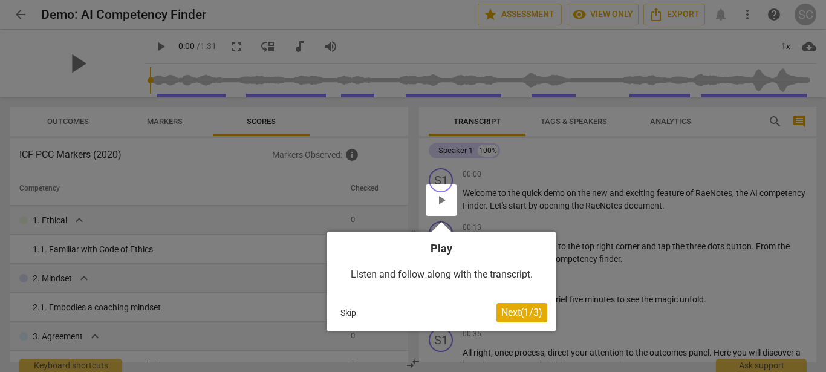
click at [513, 311] on span "Next ( 1 / 3 )" at bounding box center [521, 311] width 41 height 11
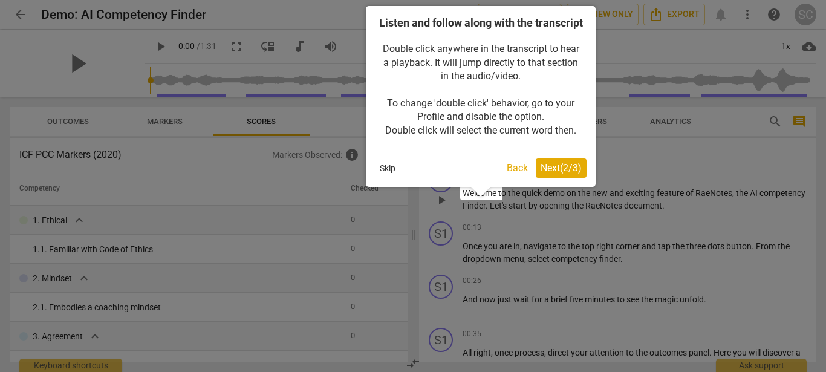
click at [548, 173] on span "Next ( 2 / 3 )" at bounding box center [560, 167] width 41 height 11
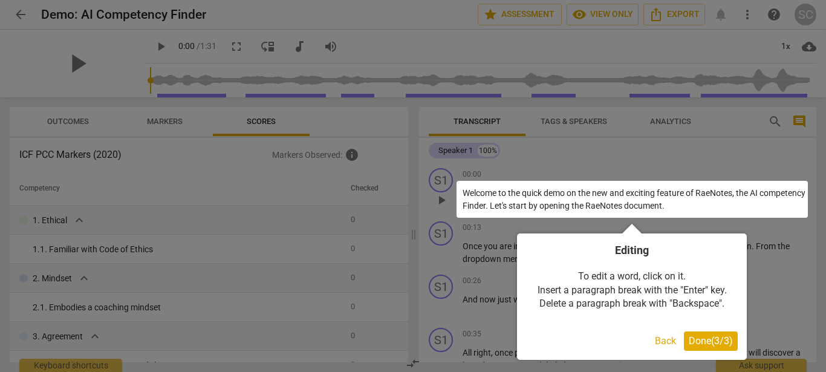
click at [695, 342] on span "Done ( 3 / 3 )" at bounding box center [710, 340] width 44 height 11
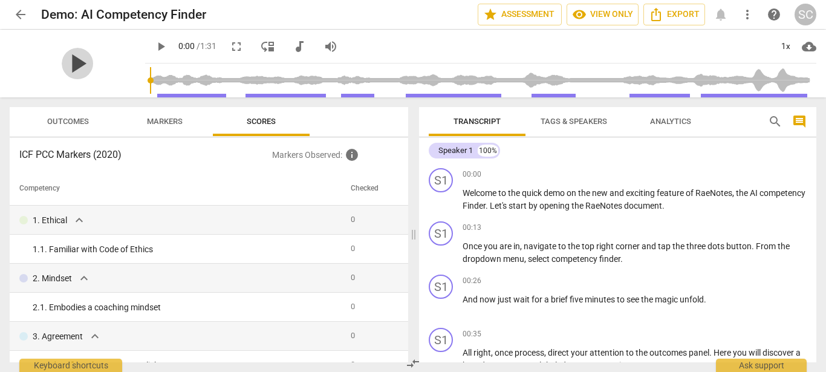
click at [74, 68] on span "play_arrow" at bounding box center [77, 63] width 31 height 31
click at [79, 60] on span "pause" at bounding box center [77, 63] width 31 height 31
type input "25"
click at [748, 13] on span "more_vert" at bounding box center [747, 14] width 15 height 15
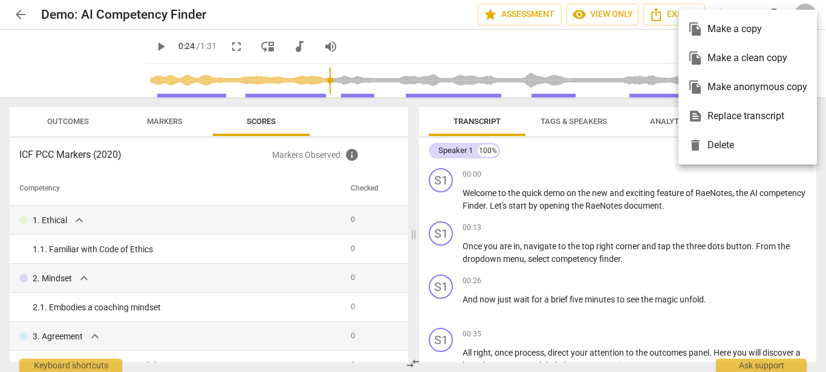
click at [237, 44] on div at bounding box center [413, 186] width 826 height 372
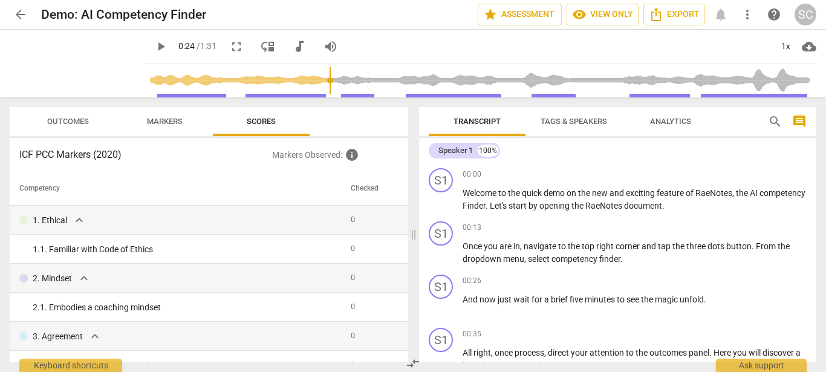
click at [237, 44] on span "fullscreen" at bounding box center [236, 46] width 15 height 15
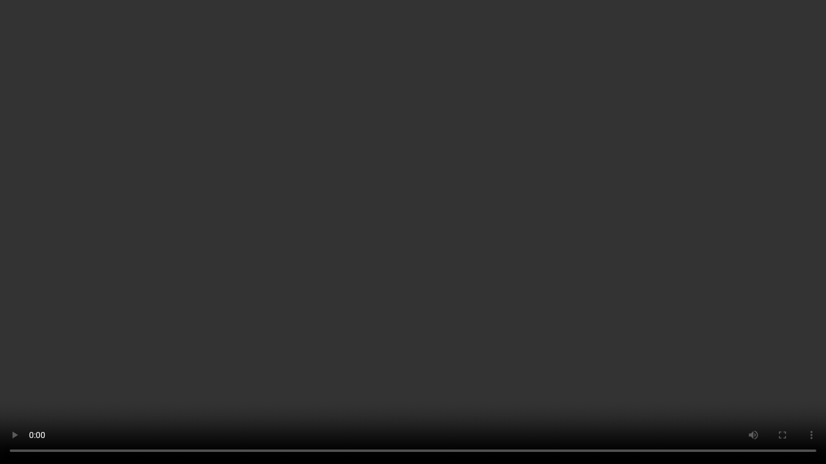
type input "27"
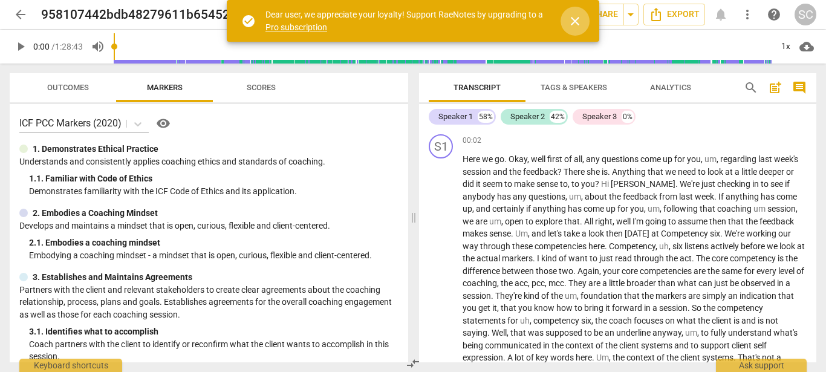
click at [575, 21] on span "close" at bounding box center [575, 21] width 15 height 15
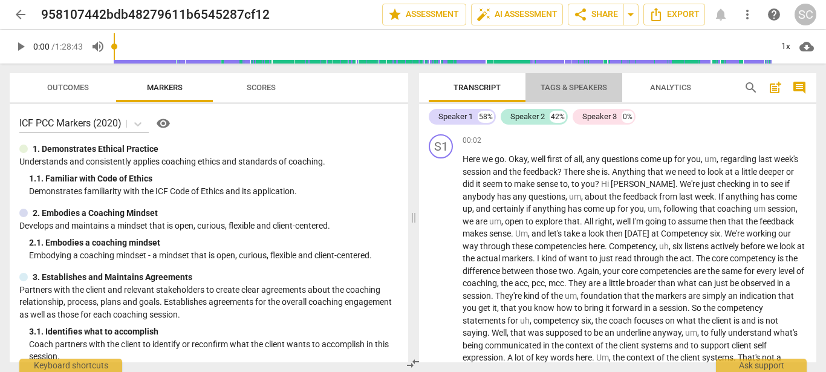
click at [573, 87] on span "Tags & Speakers" at bounding box center [573, 87] width 66 height 9
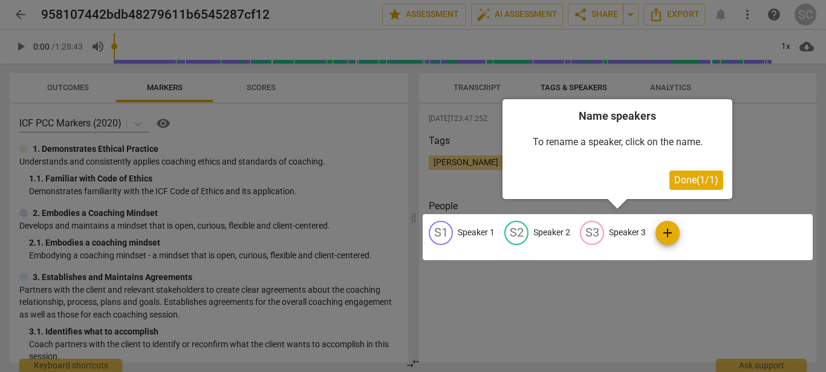
click at [686, 183] on span "Done ( 1 / 1 )" at bounding box center [696, 179] width 44 height 11
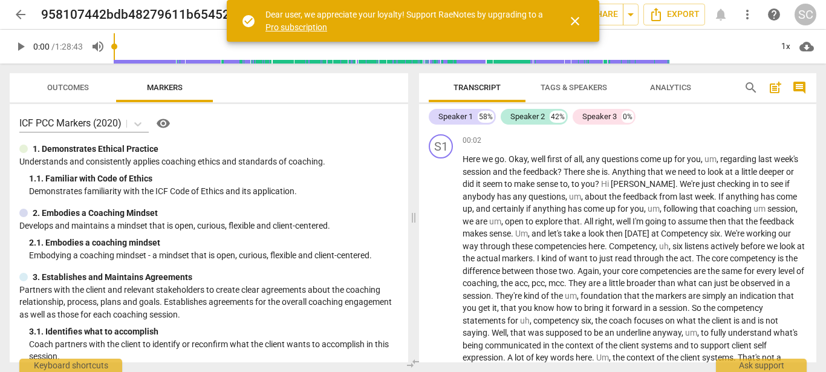
click at [284, 27] on link "Pro subscription" at bounding box center [296, 27] width 62 height 10
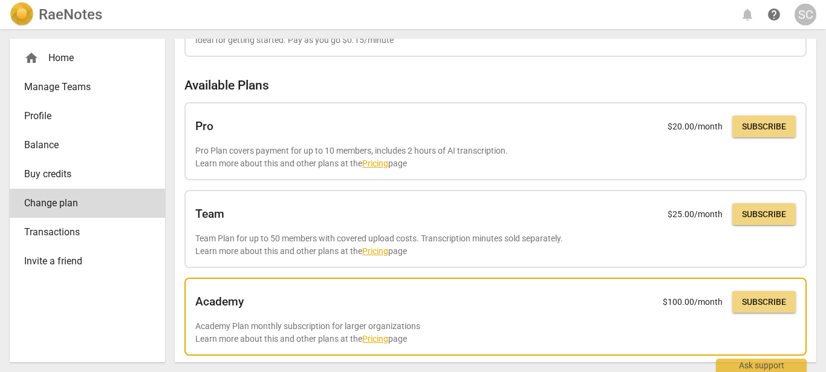
scroll to position [35, 0]
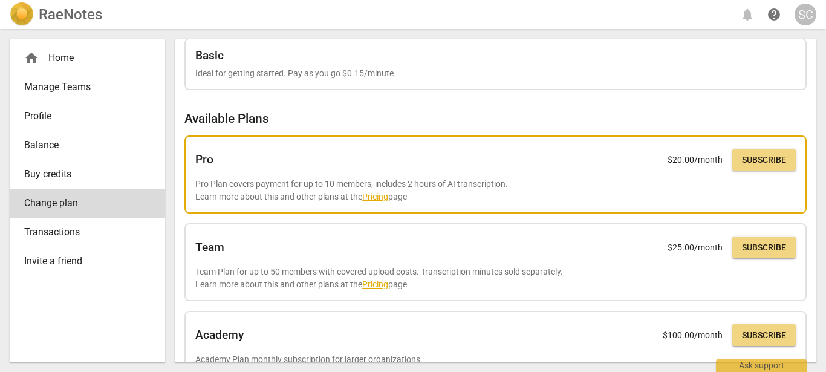
click at [380, 198] on link "Pricing" at bounding box center [375, 197] width 26 height 10
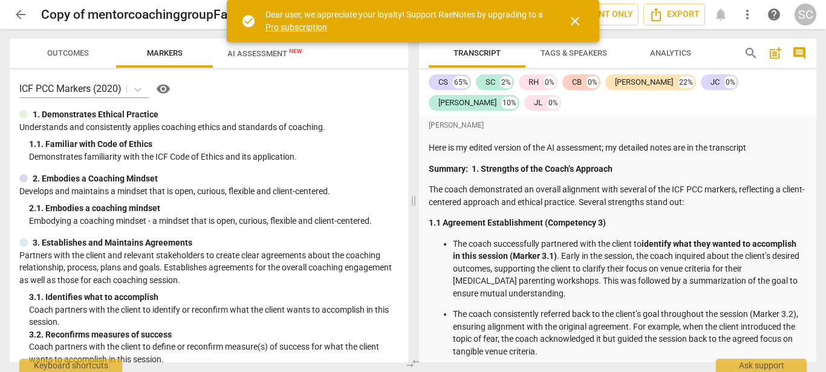
click at [746, 15] on span "more_vert" at bounding box center [747, 14] width 15 height 15
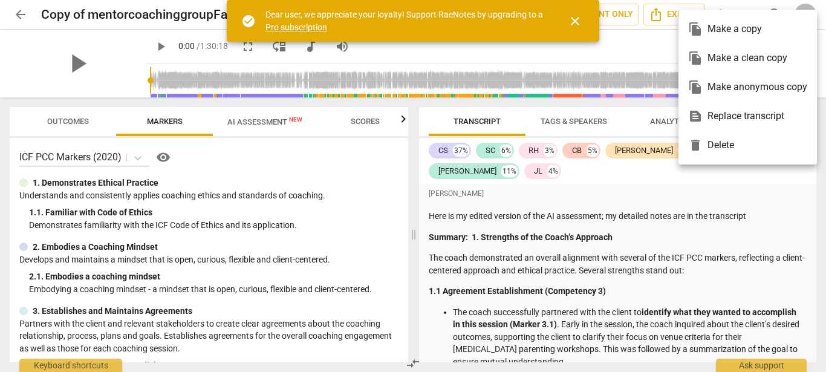
click at [572, 24] on span "close" at bounding box center [575, 21] width 15 height 15
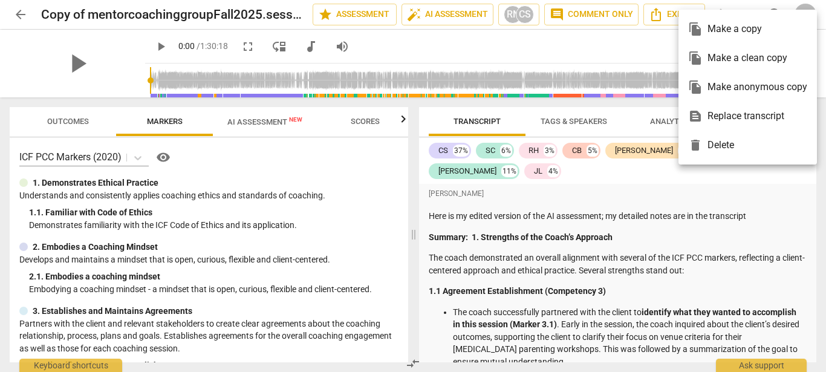
click at [326, 14] on div at bounding box center [413, 186] width 826 height 372
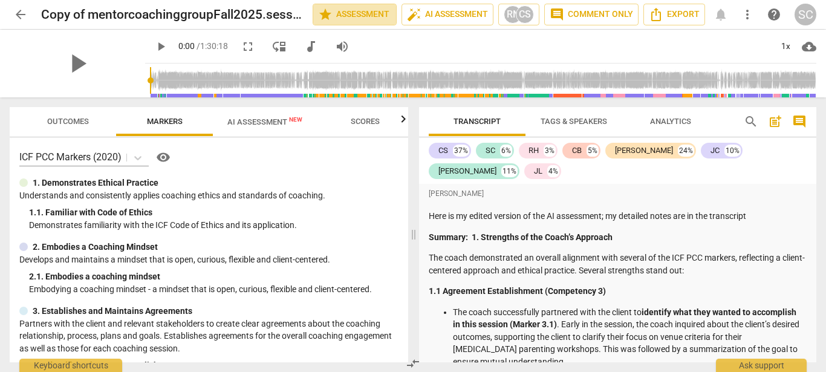
click at [326, 14] on span "star" at bounding box center [325, 14] width 15 height 15
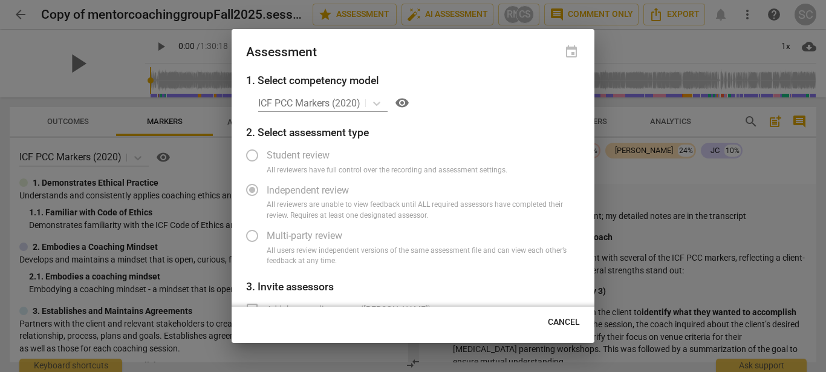
click at [329, 105] on div "ICF PCC Markers (2020) visibility" at bounding box center [419, 102] width 322 height 19
click at [576, 320] on span "Cancel" at bounding box center [564, 322] width 32 height 12
radio input "false"
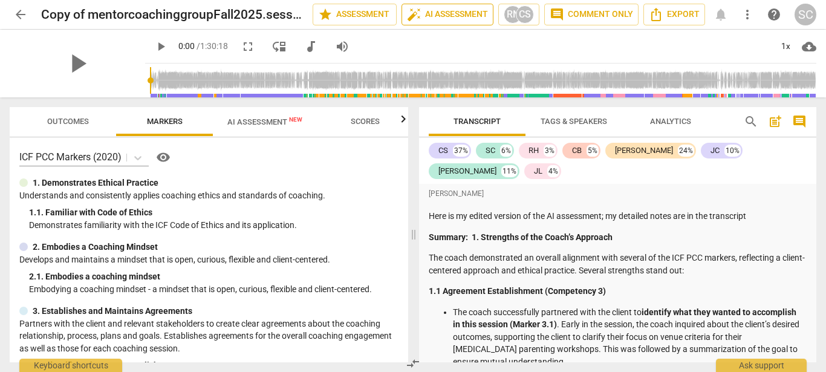
click at [458, 19] on span "auto_fix_high AI Assessment" at bounding box center [447, 14] width 81 height 15
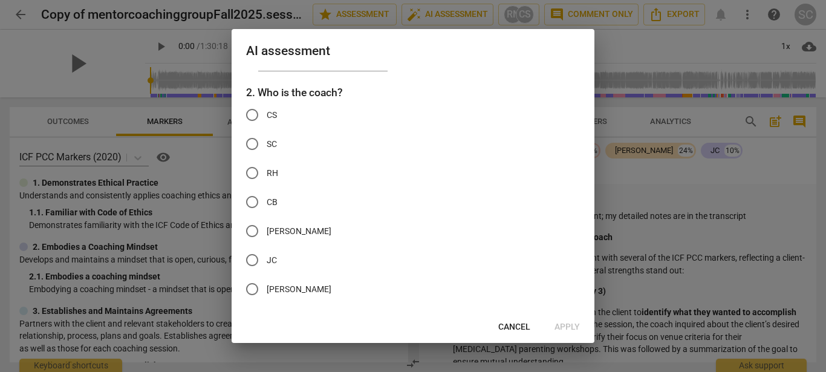
scroll to position [69, 0]
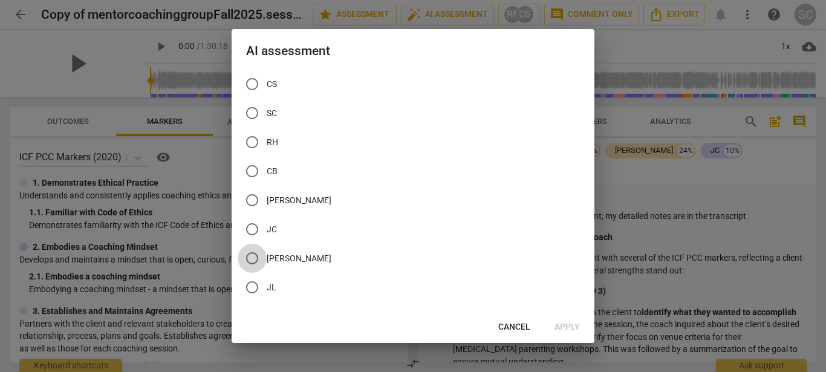
click at [253, 256] on input "[PERSON_NAME]" at bounding box center [252, 258] width 29 height 29
radio input "true"
click at [573, 328] on span "Apply" at bounding box center [566, 327] width 25 height 12
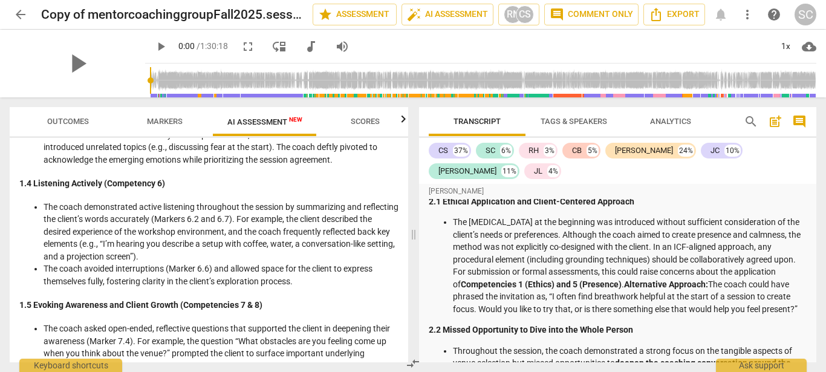
scroll to position [827, 0]
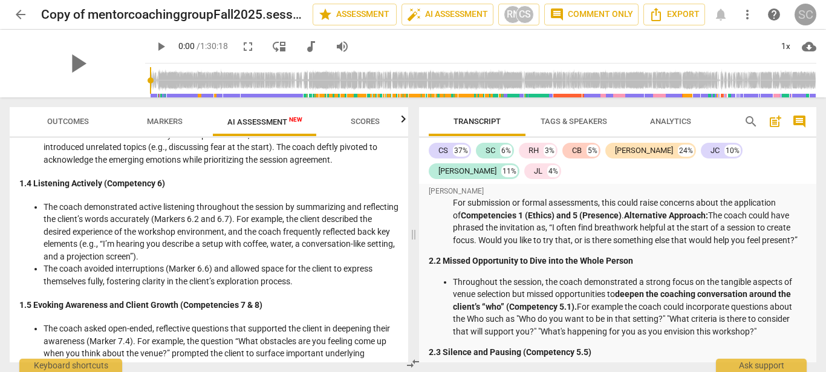
click at [803, 14] on div "SC" at bounding box center [805, 15] width 22 height 22
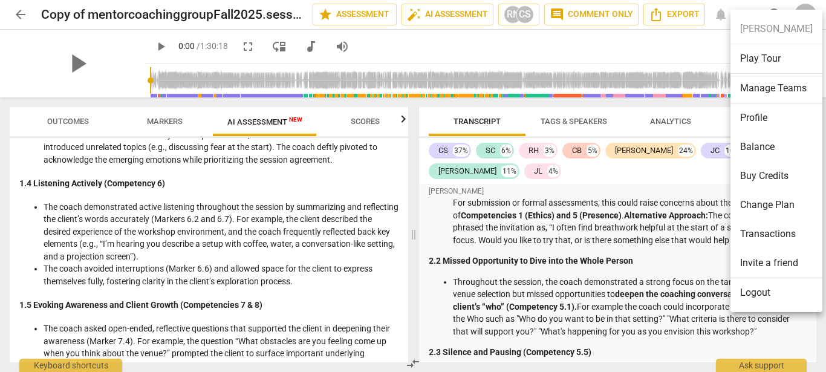
click at [771, 294] on li "Logout" at bounding box center [776, 292] width 92 height 29
